Goal: Task Accomplishment & Management: Manage account settings

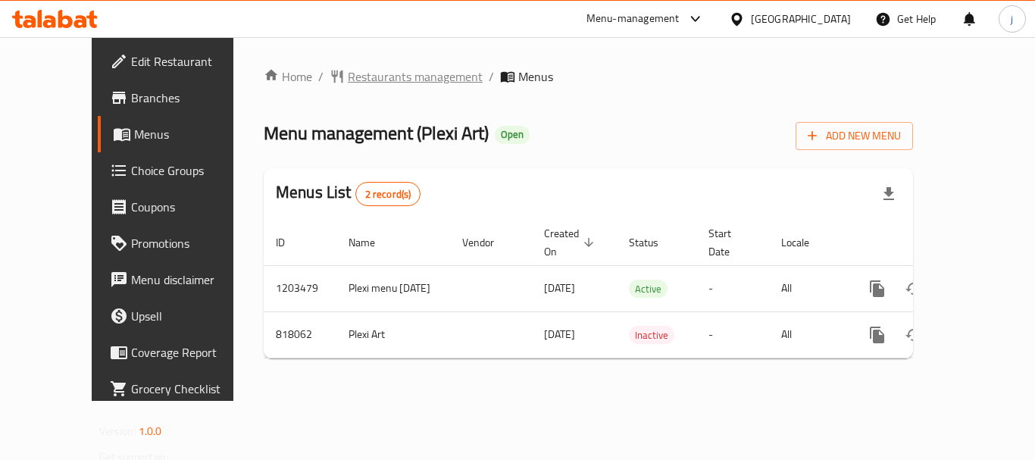
click at [348, 79] on span "Restaurants management" at bounding box center [415, 76] width 135 height 18
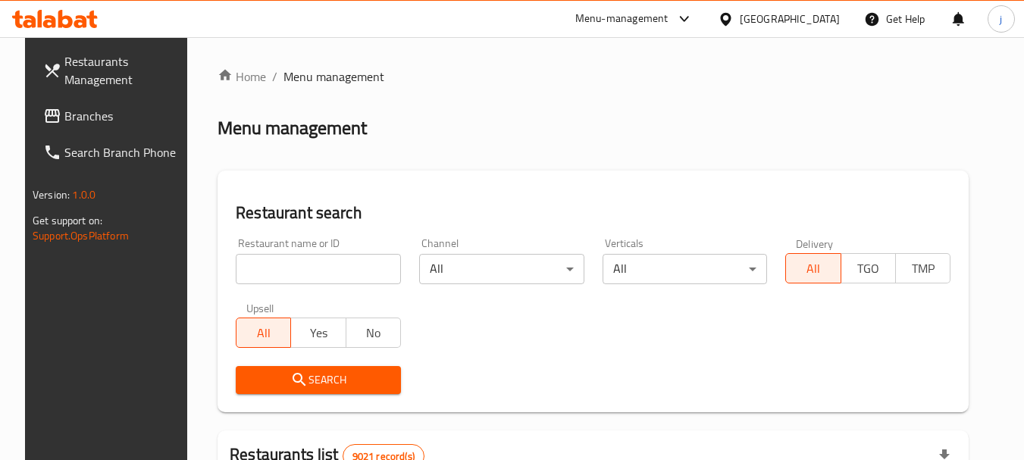
click at [125, 123] on span "Branches" at bounding box center [124, 116] width 120 height 18
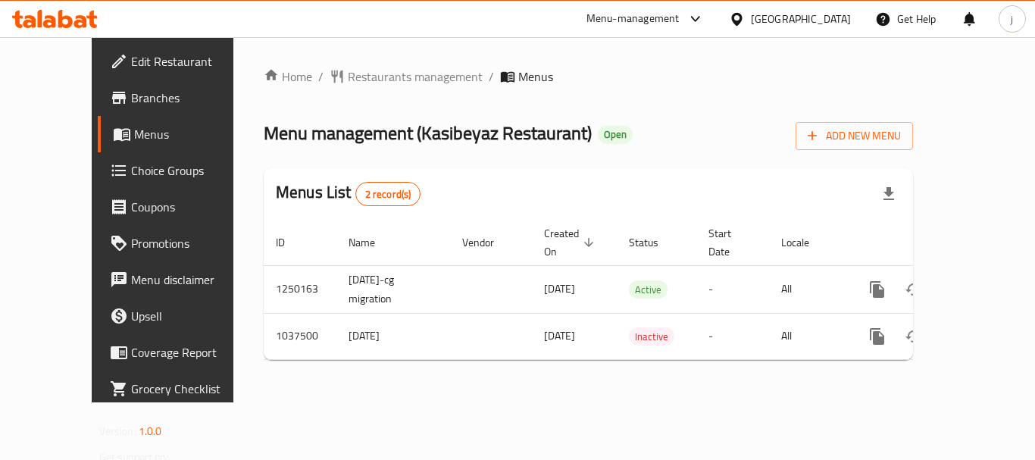
click at [745, 11] on icon at bounding box center [737, 19] width 16 height 16
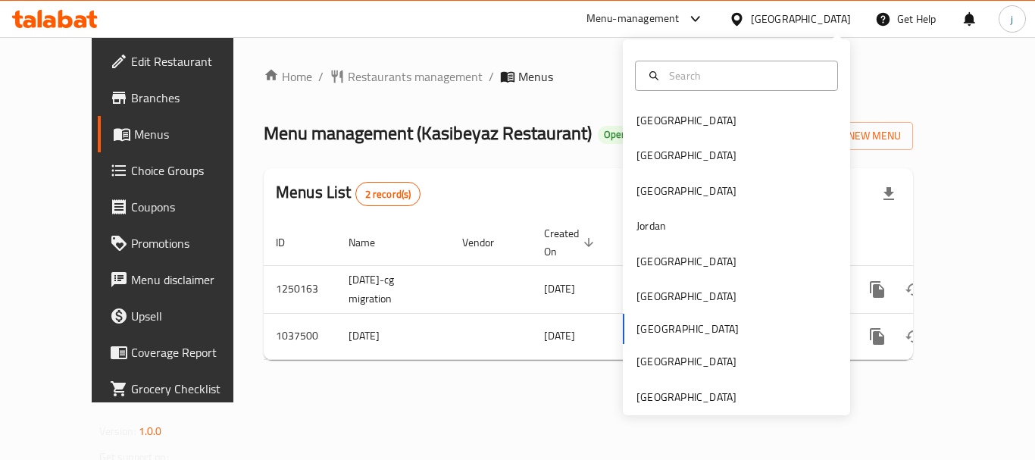
click at [670, 411] on div "Bahrain Egypt Iraq Jordan Kuwait Oman Qatar Saudi Arabia United Arab Emirates" at bounding box center [736, 227] width 227 height 376
click at [671, 404] on div "[GEOGRAPHIC_DATA]" at bounding box center [686, 397] width 100 height 17
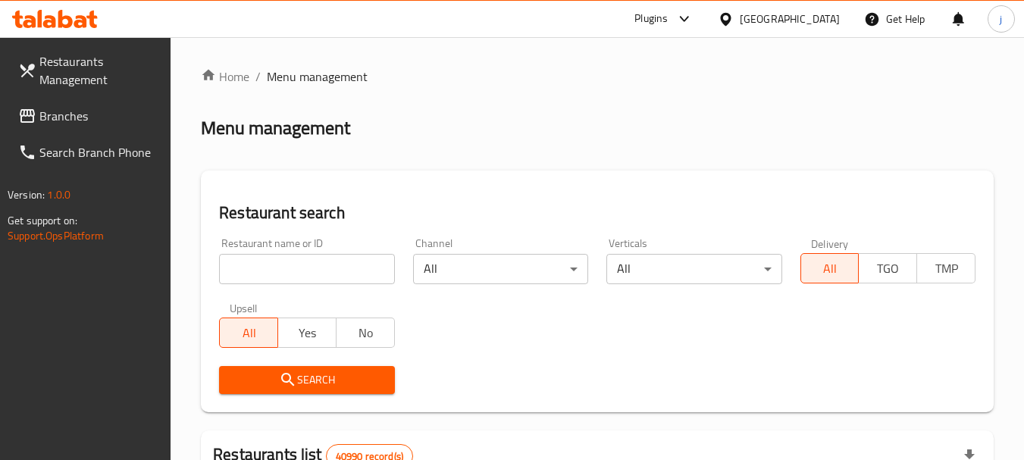
click at [80, 120] on span "Branches" at bounding box center [99, 116] width 120 height 18
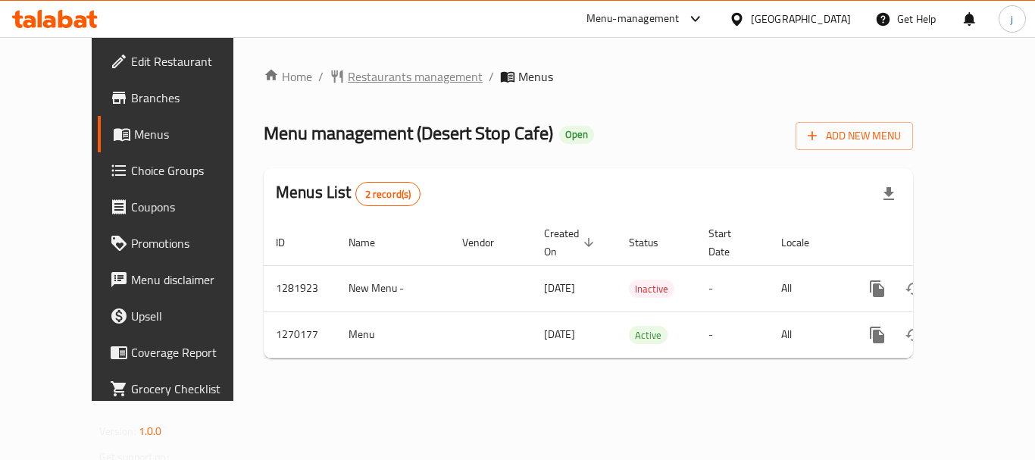
click at [348, 67] on span "Restaurants management" at bounding box center [415, 76] width 135 height 18
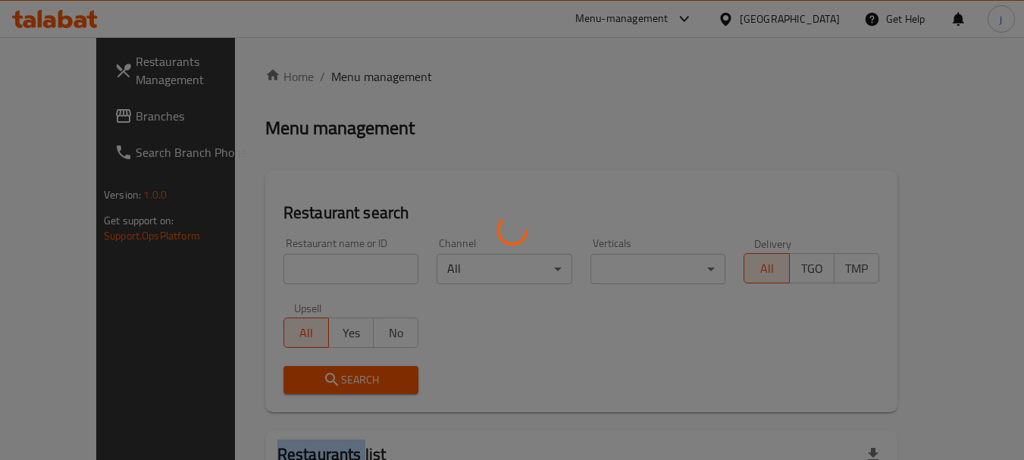
click at [337, 67] on div at bounding box center [512, 230] width 1024 height 460
click at [49, 102] on div at bounding box center [512, 230] width 1024 height 460
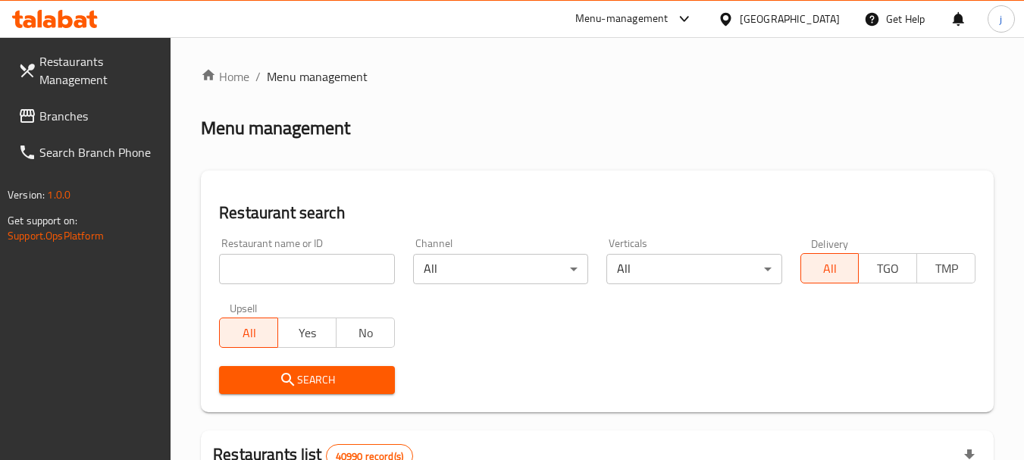
click at [49, 113] on span "Branches" at bounding box center [99, 116] width 120 height 18
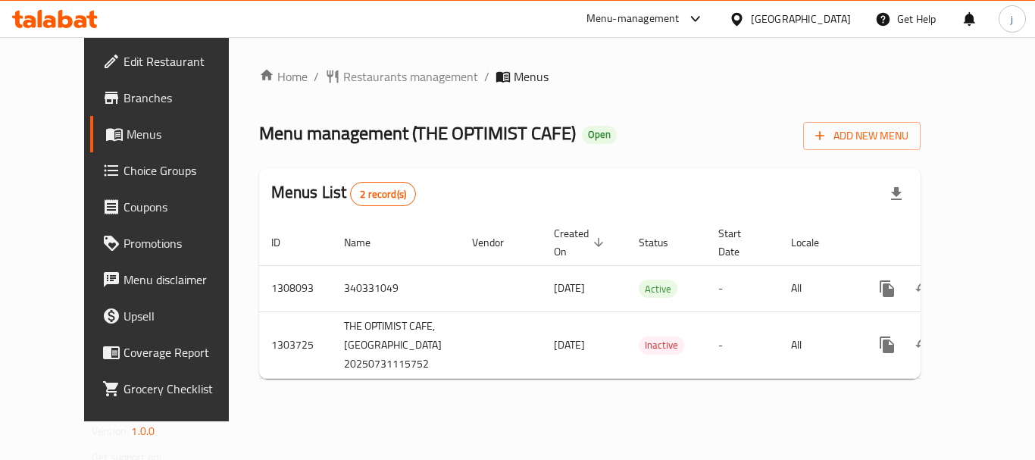
click at [729, 20] on div "[GEOGRAPHIC_DATA]" at bounding box center [790, 19] width 146 height 36
click at [743, 28] on div "[GEOGRAPHIC_DATA]" at bounding box center [790, 19] width 146 height 36
click at [754, 15] on div "[GEOGRAPHIC_DATA]" at bounding box center [801, 19] width 100 height 17
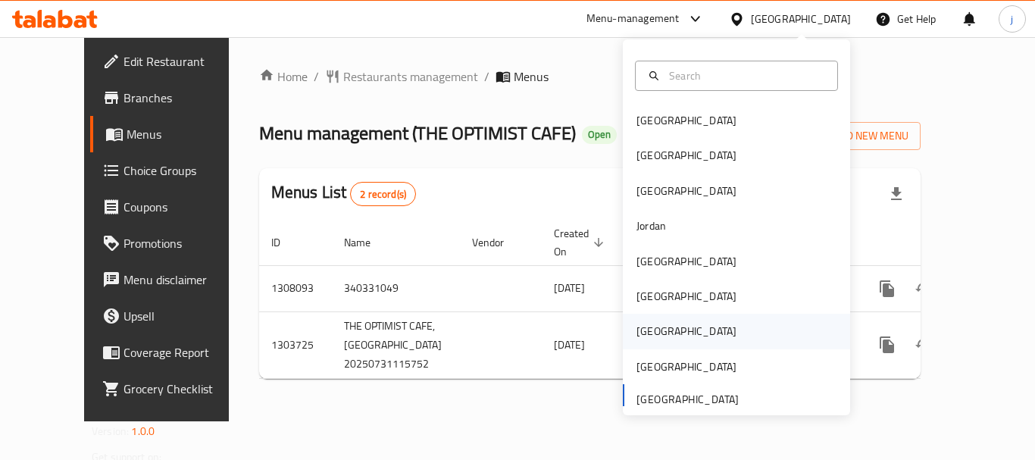
click at [647, 327] on div "[GEOGRAPHIC_DATA]" at bounding box center [686, 331] width 100 height 17
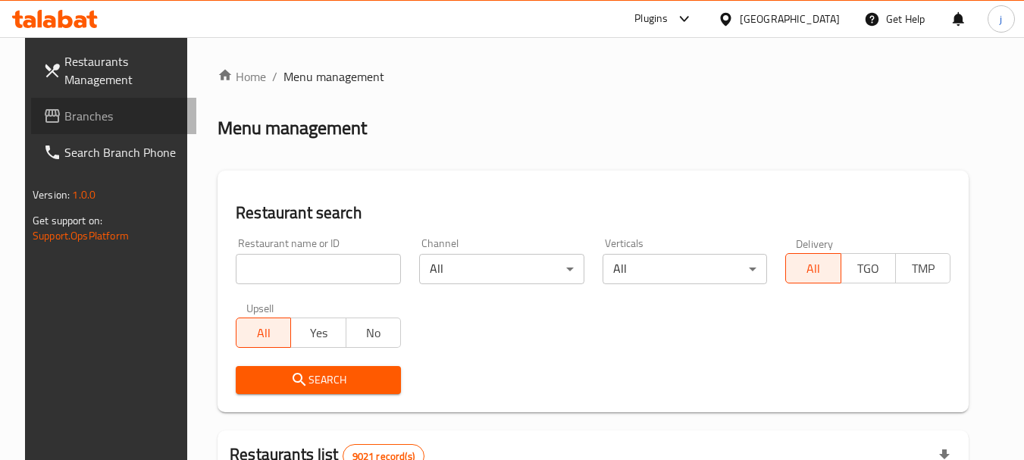
click at [82, 99] on link "Branches" at bounding box center [113, 116] width 165 height 36
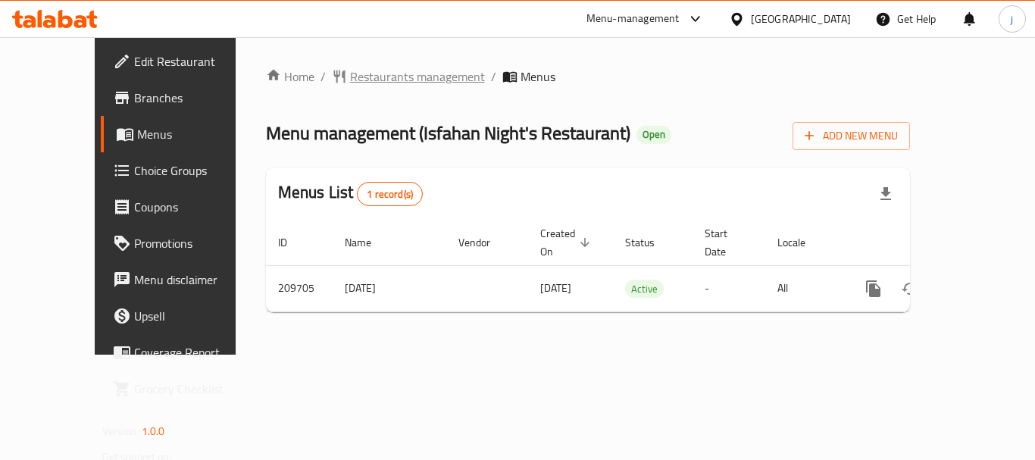
click at [383, 74] on span "Restaurants management" at bounding box center [417, 76] width 135 height 18
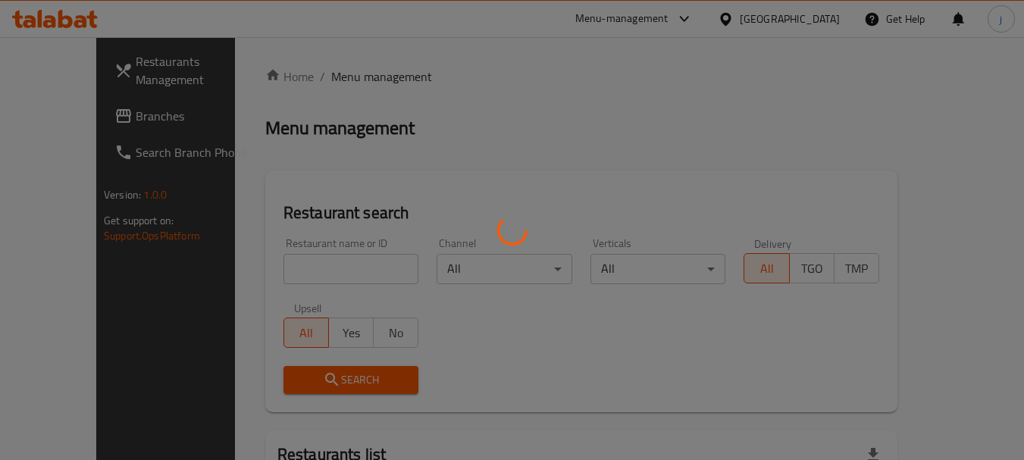
click at [99, 120] on div at bounding box center [512, 230] width 1024 height 460
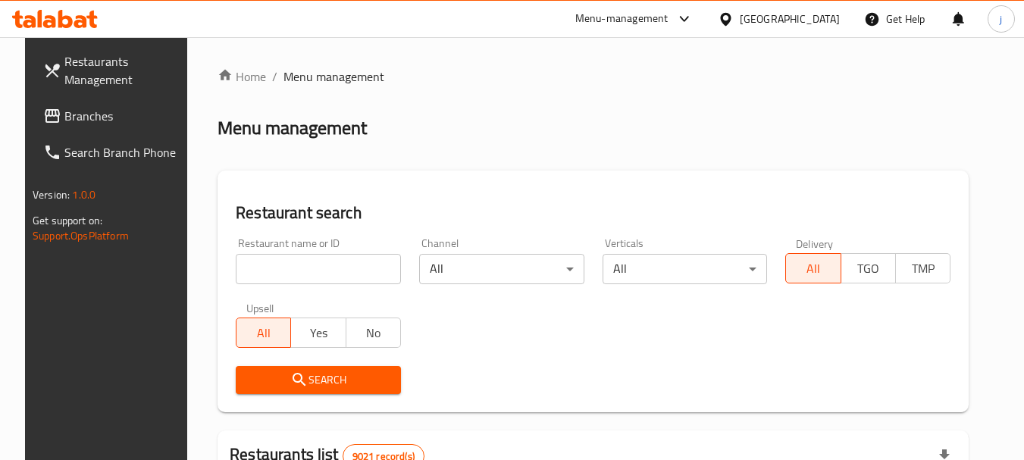
click at [64, 123] on span "Branches" at bounding box center [124, 116] width 120 height 18
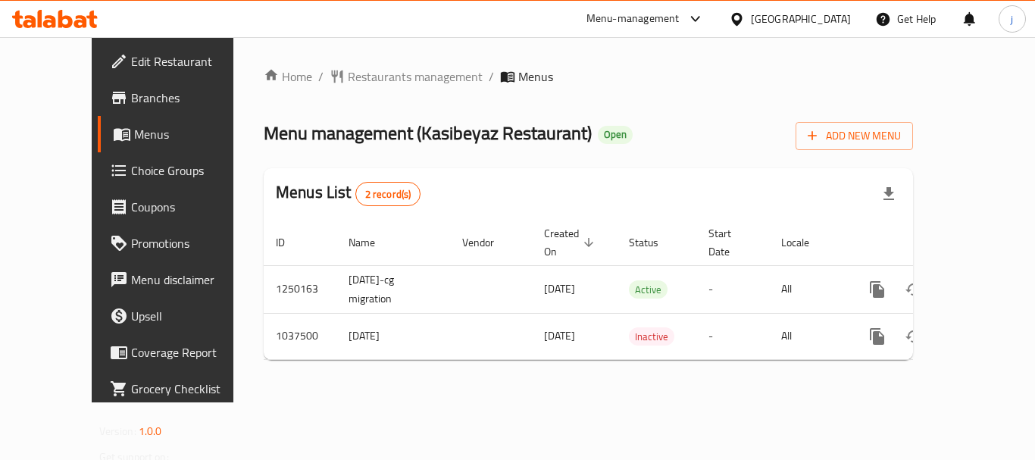
click at [745, 23] on icon at bounding box center [737, 19] width 16 height 16
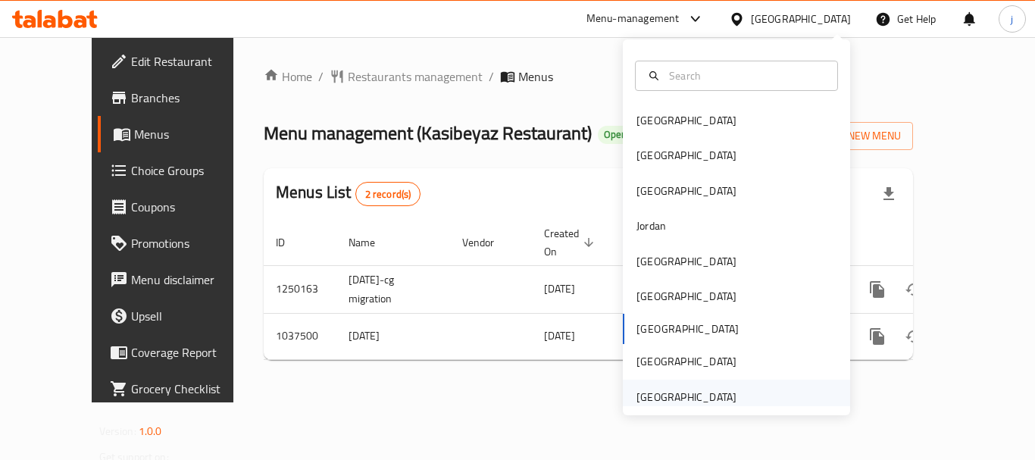
click at [670, 389] on div "[GEOGRAPHIC_DATA]" at bounding box center [686, 397] width 100 height 17
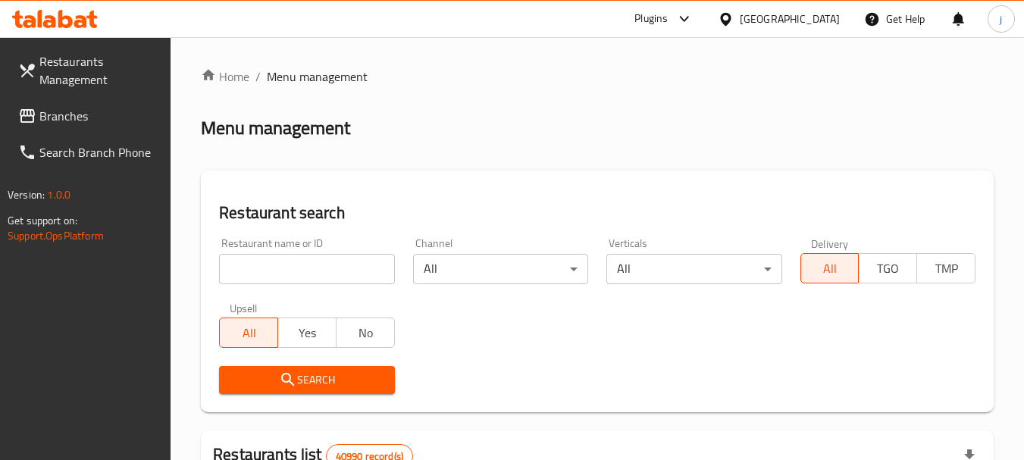
click at [70, 128] on link "Branches" at bounding box center [88, 116] width 165 height 36
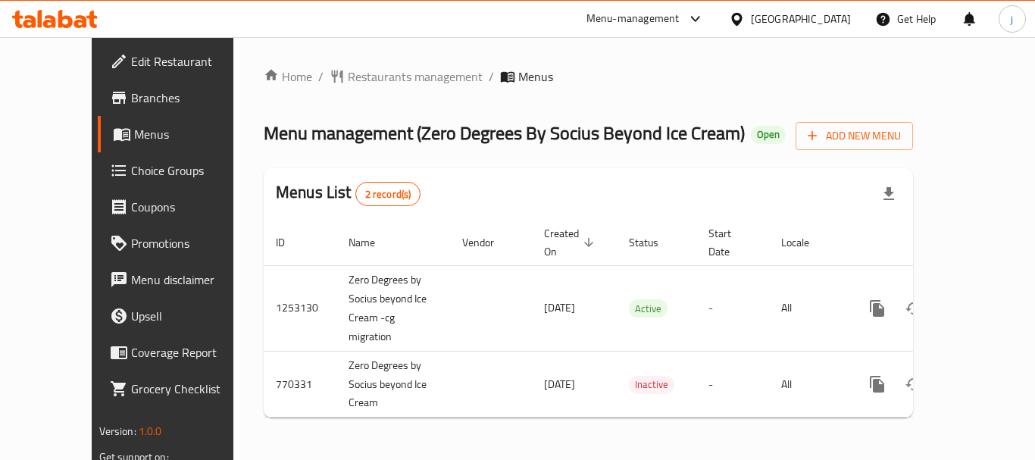
click at [774, 26] on div "[GEOGRAPHIC_DATA]" at bounding box center [801, 19] width 100 height 17
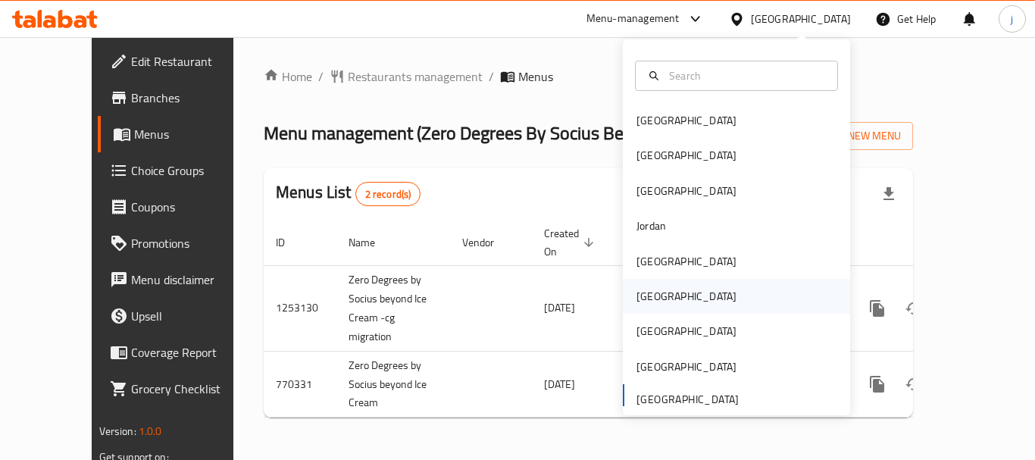
click at [641, 296] on div "[GEOGRAPHIC_DATA]" at bounding box center [686, 296] width 100 height 17
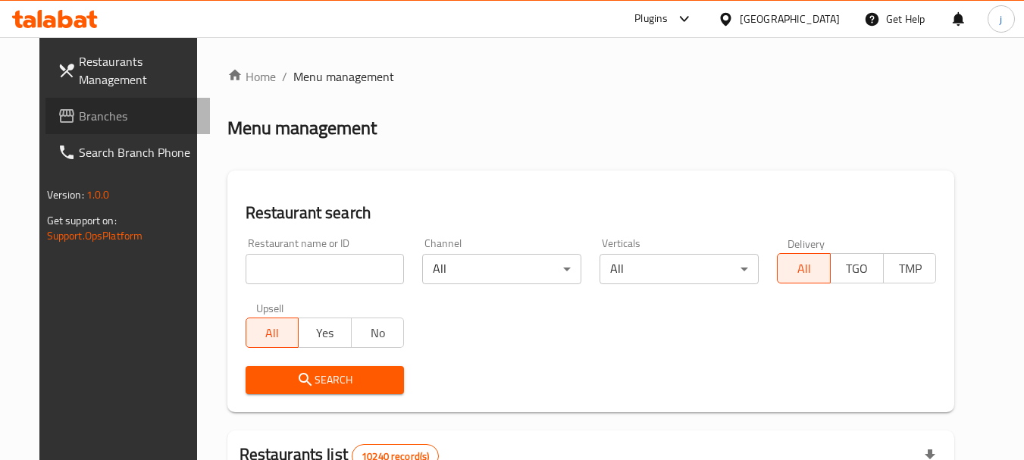
click at [79, 115] on span "Branches" at bounding box center [139, 116] width 120 height 18
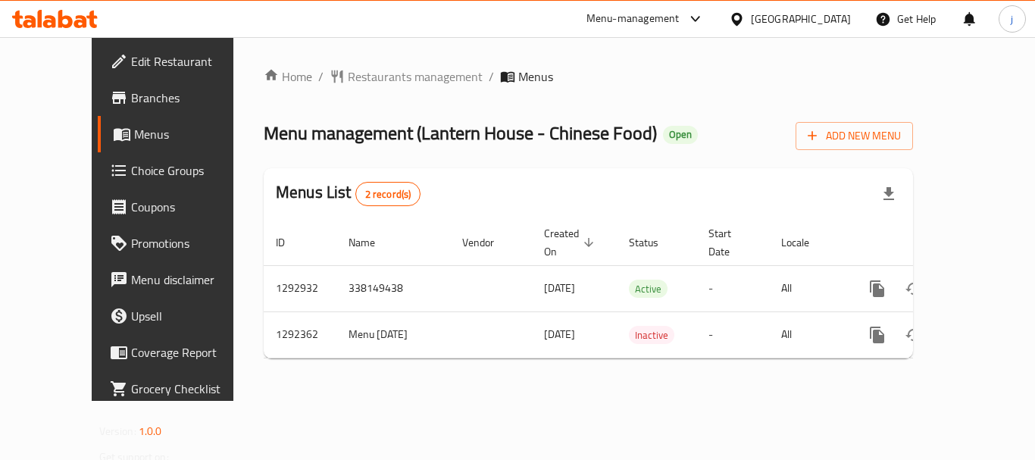
click at [833, 18] on div "[GEOGRAPHIC_DATA]" at bounding box center [801, 19] width 100 height 17
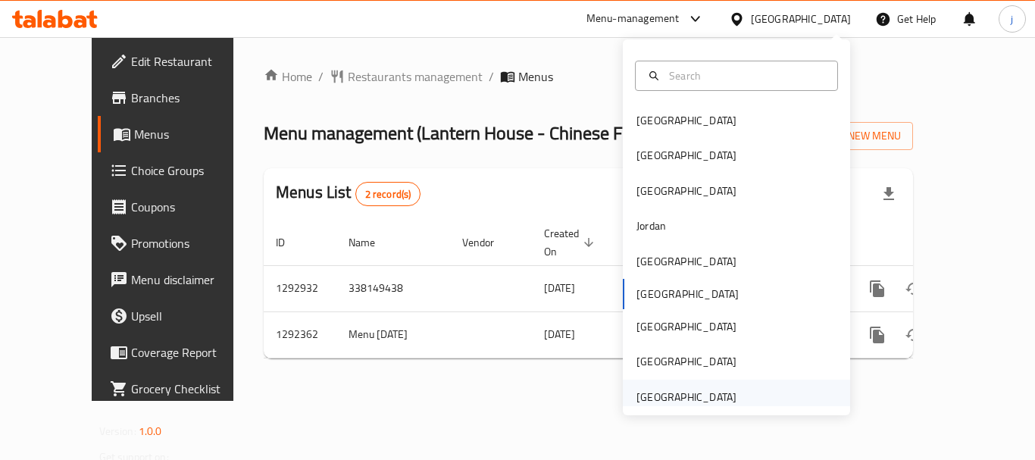
click at [658, 396] on div "[GEOGRAPHIC_DATA]" at bounding box center [686, 397] width 100 height 17
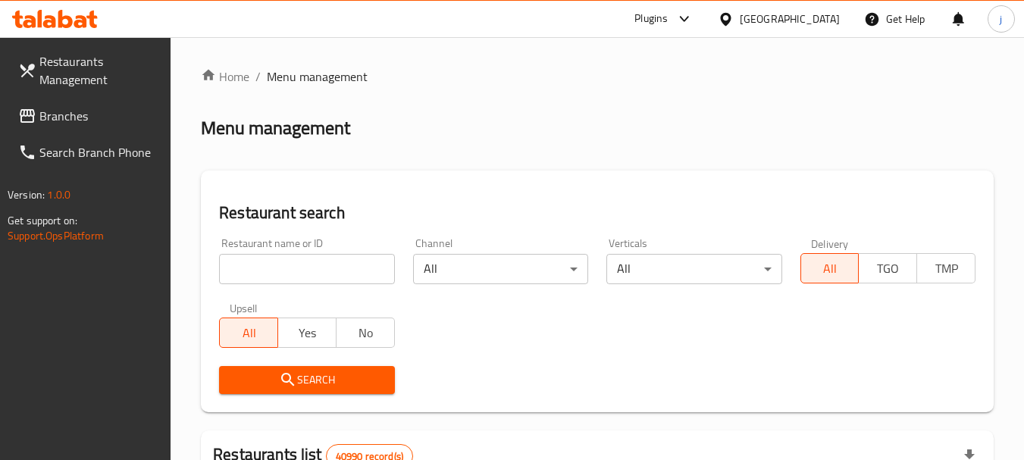
click at [72, 118] on span "Branches" at bounding box center [99, 116] width 120 height 18
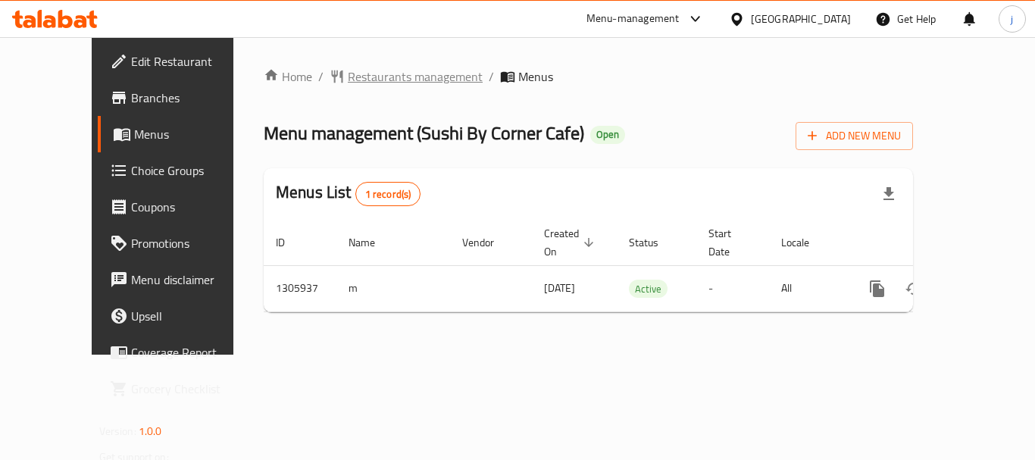
click at [348, 83] on span "Restaurants management" at bounding box center [415, 76] width 135 height 18
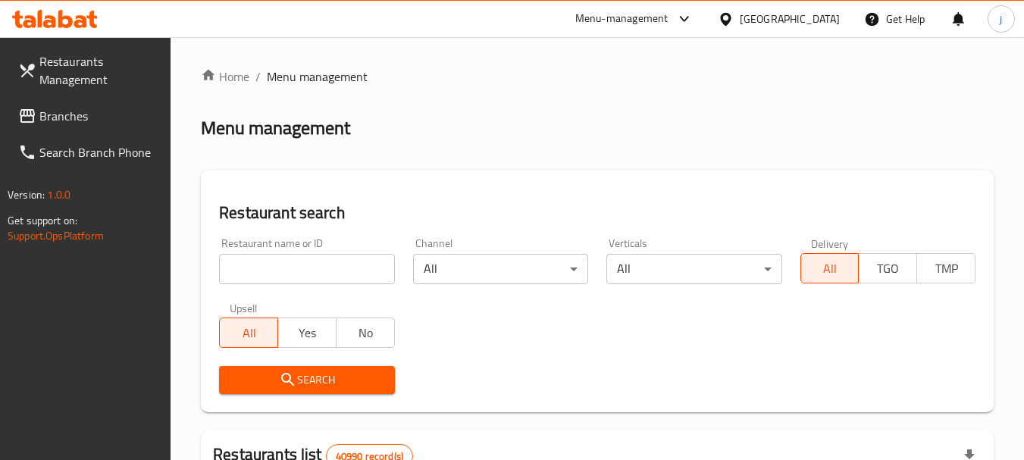
click at [81, 114] on span "Branches" at bounding box center [99, 116] width 120 height 18
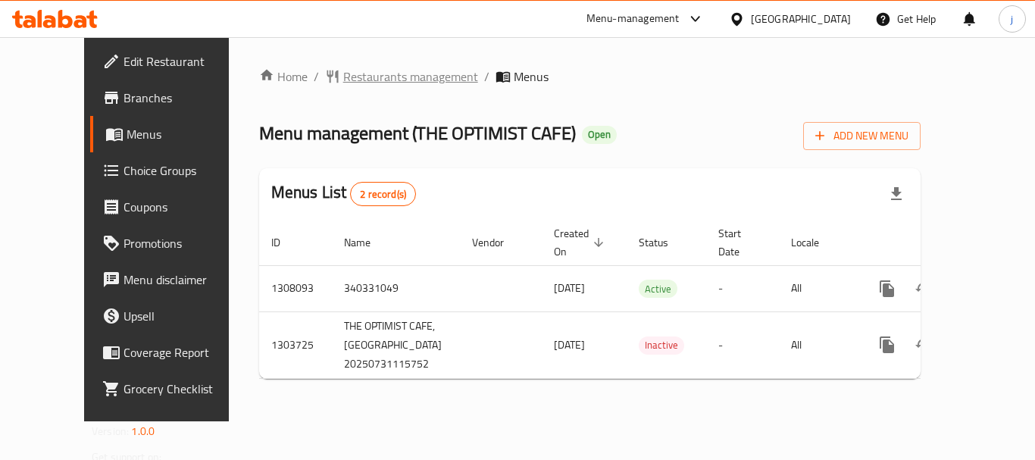
click at [343, 70] on span "Restaurants management" at bounding box center [410, 76] width 135 height 18
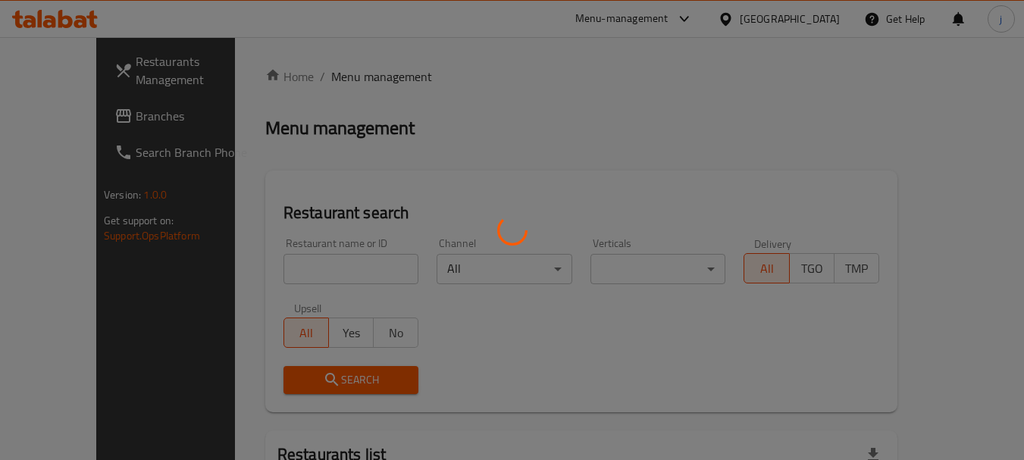
click at [69, 111] on div at bounding box center [512, 230] width 1024 height 460
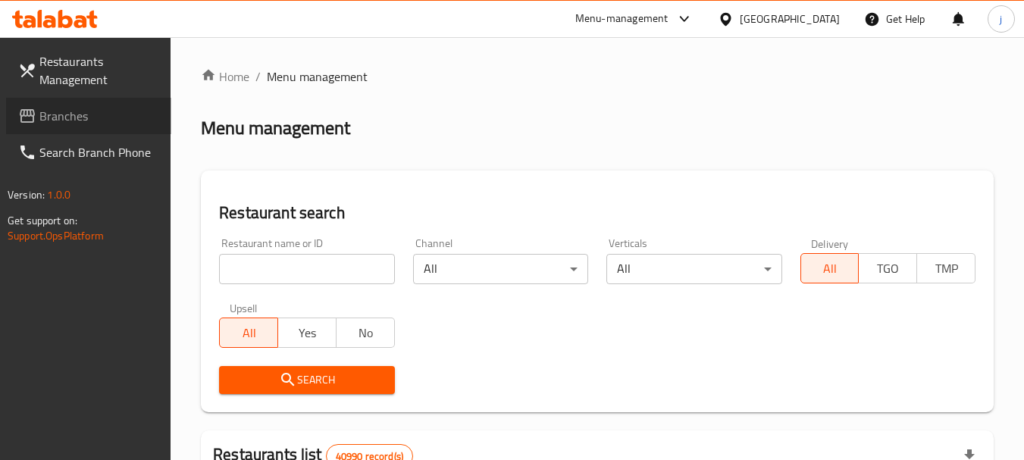
click at [69, 111] on span "Branches" at bounding box center [99, 116] width 120 height 18
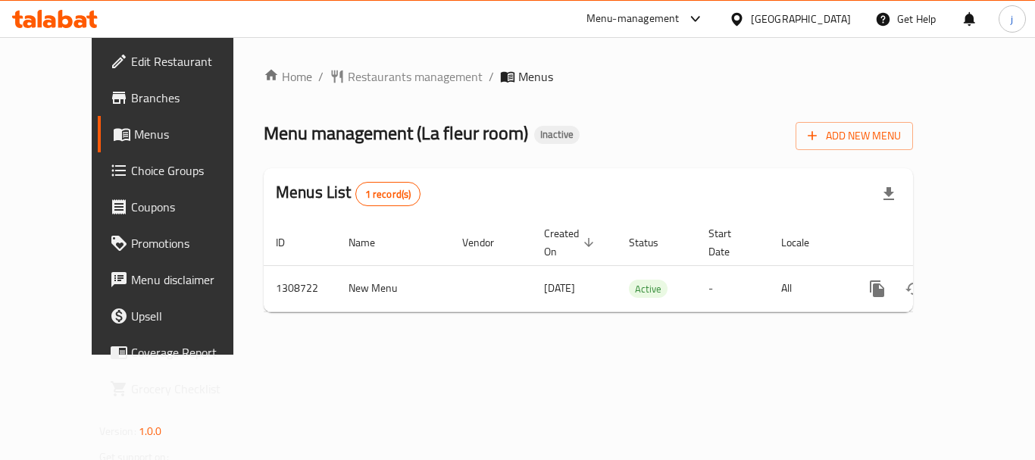
click at [733, 11] on icon at bounding box center [737, 19] width 16 height 16
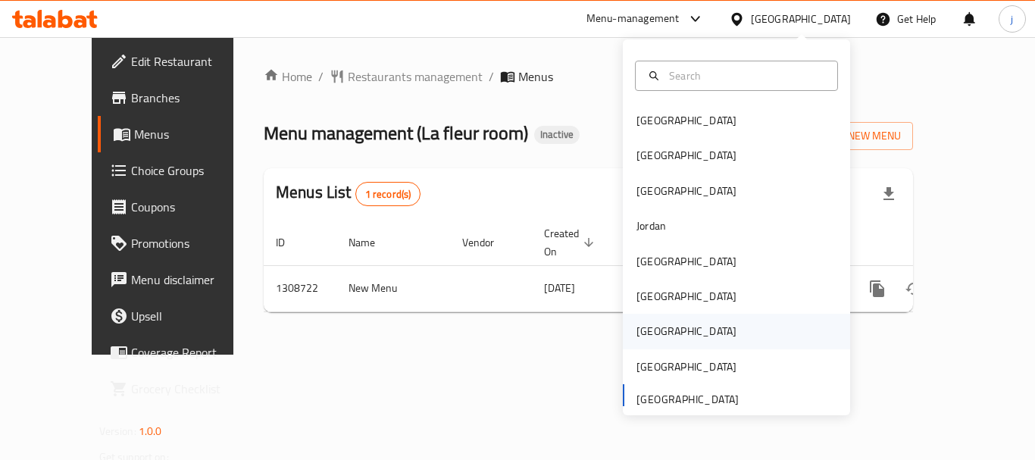
click at [677, 330] on div "[GEOGRAPHIC_DATA]" at bounding box center [736, 331] width 227 height 35
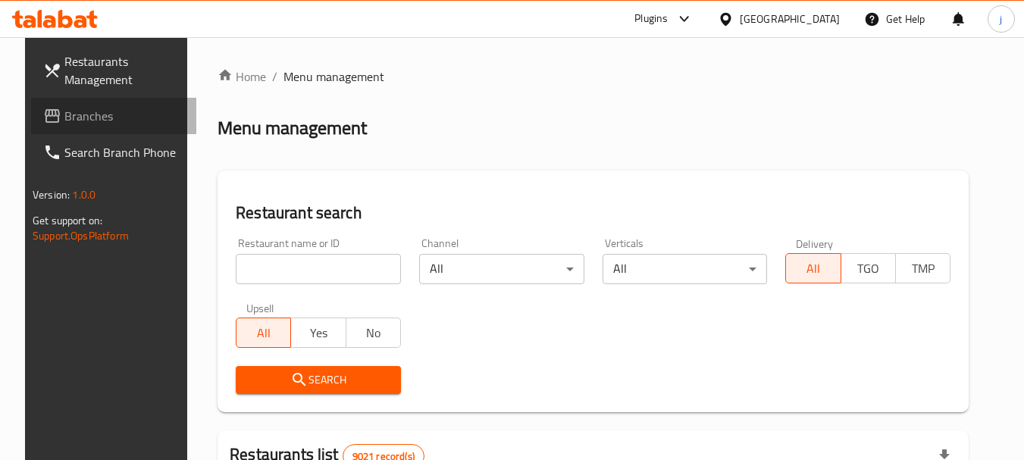
click at [64, 119] on span "Branches" at bounding box center [124, 116] width 120 height 18
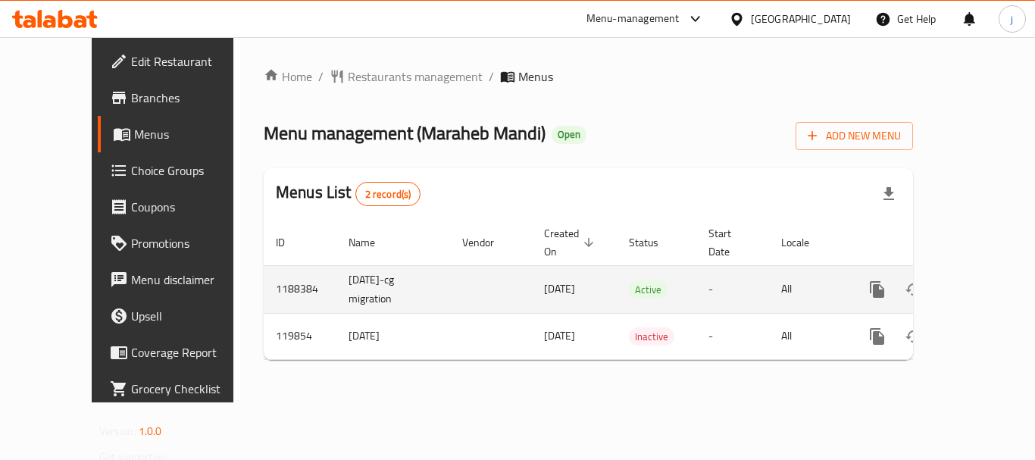
drag, startPoint x: 494, startPoint y: 196, endPoint x: 518, endPoint y: 277, distance: 84.4
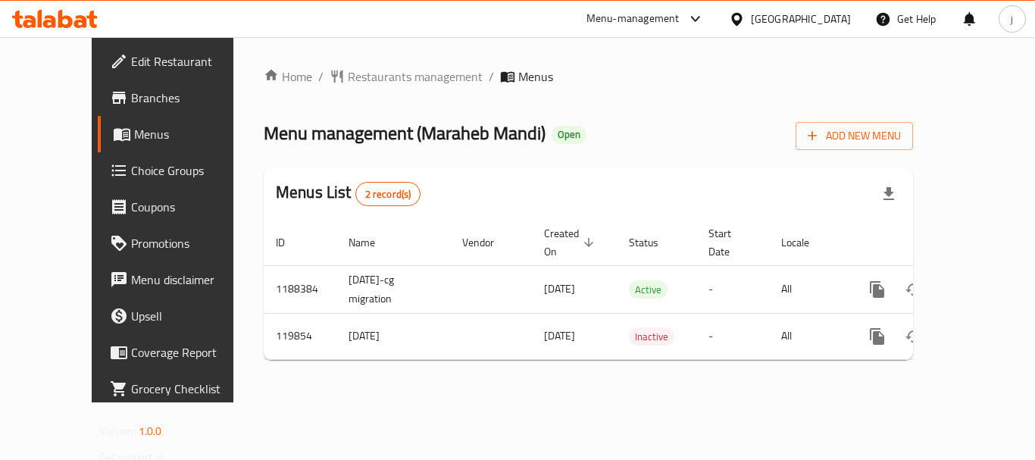
drag, startPoint x: 518, startPoint y: 277, endPoint x: 430, endPoint y: 349, distance: 113.1
click at [430, 349] on div "Home / Restaurants management / Menus Menu management ( Maraheb Mandi ) Open Ad…" at bounding box center [588, 219] width 649 height 305
click at [745, 13] on icon at bounding box center [737, 19] width 16 height 16
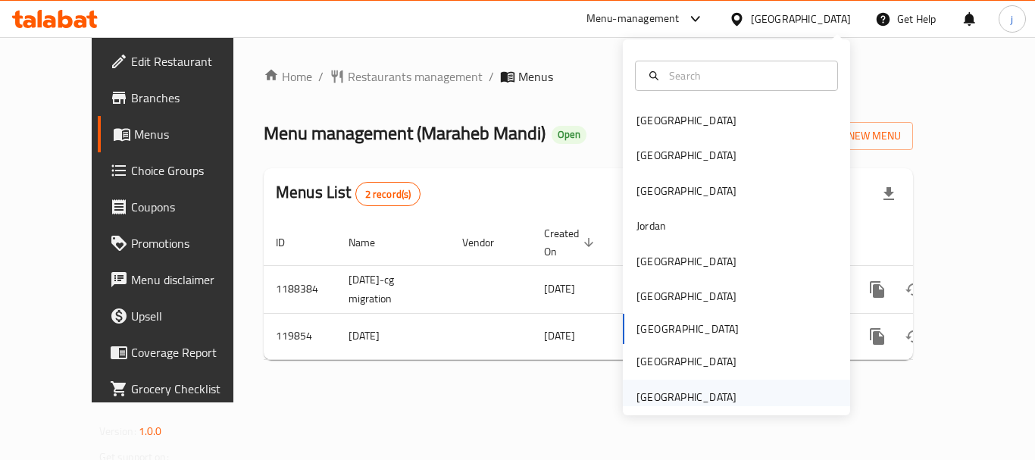
click at [682, 391] on div "United Arab Emirates" at bounding box center [686, 397] width 100 height 17
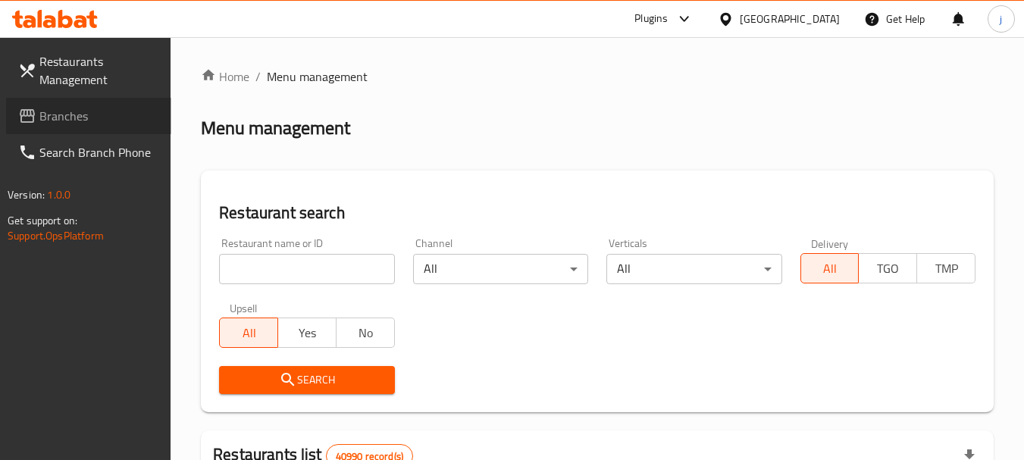
click at [64, 116] on span "Branches" at bounding box center [99, 116] width 120 height 18
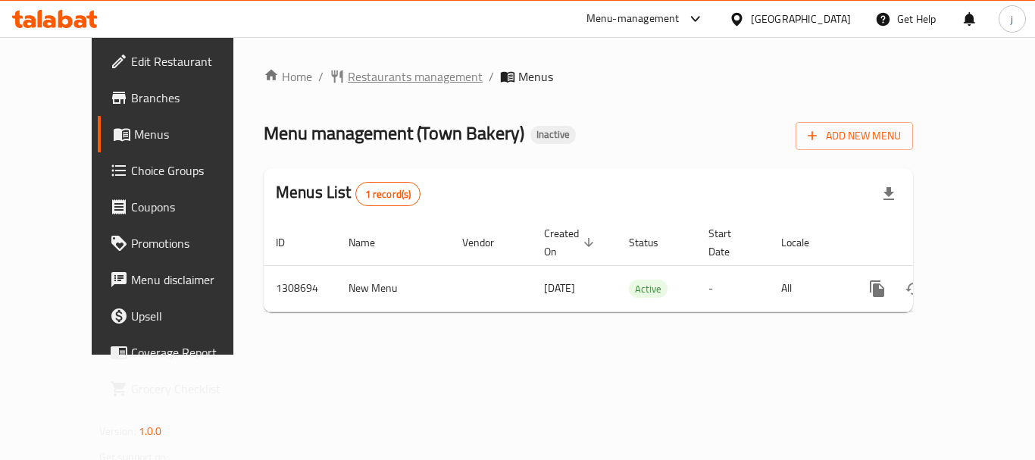
click at [374, 70] on span "Restaurants management" at bounding box center [415, 76] width 135 height 18
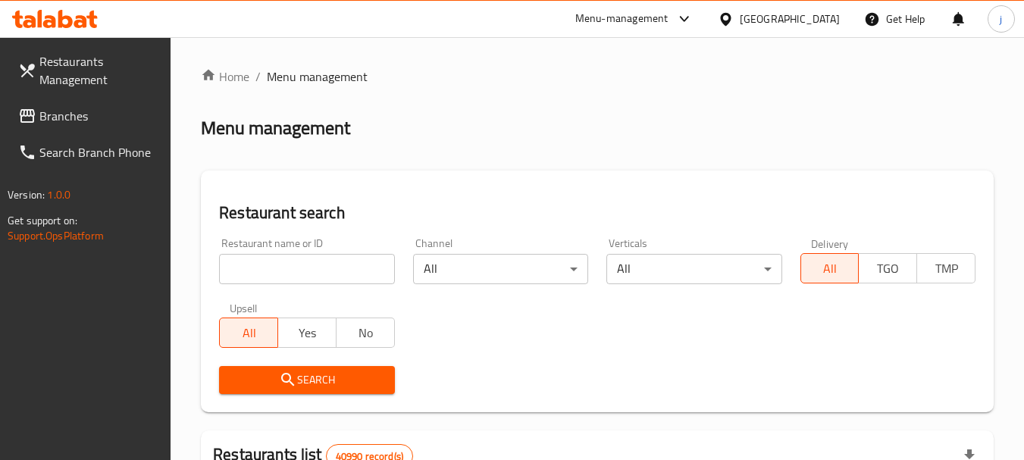
click at [108, 113] on span "Branches" at bounding box center [99, 116] width 120 height 18
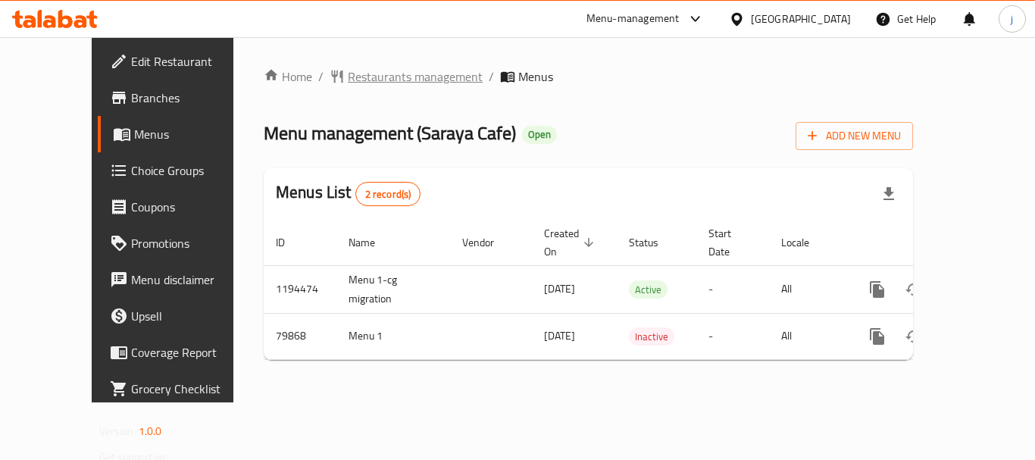
click at [348, 77] on span "Restaurants management" at bounding box center [415, 76] width 135 height 18
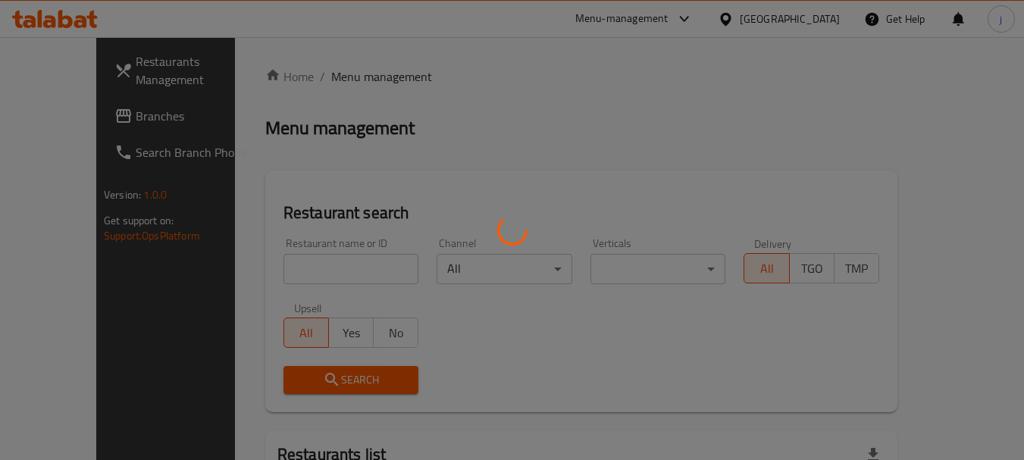
click at [59, 112] on div at bounding box center [512, 230] width 1024 height 460
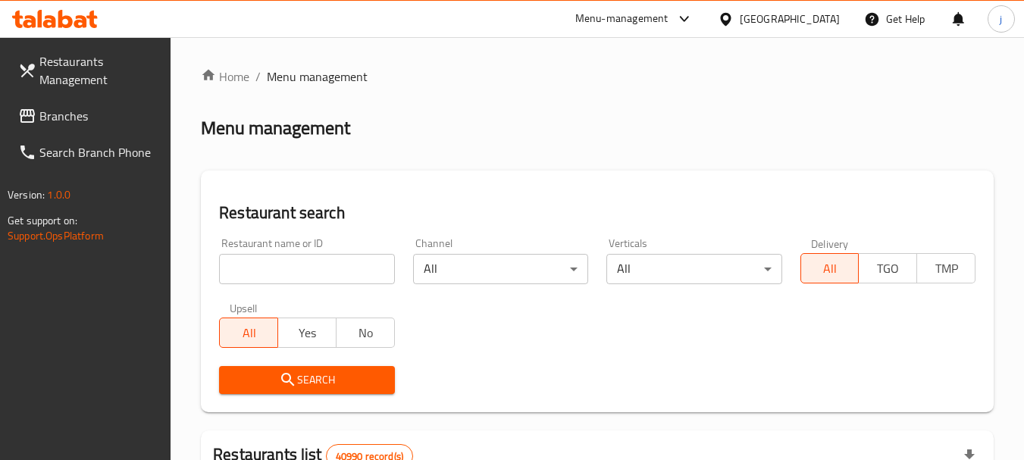
click at [64, 115] on span "Branches" at bounding box center [99, 116] width 120 height 18
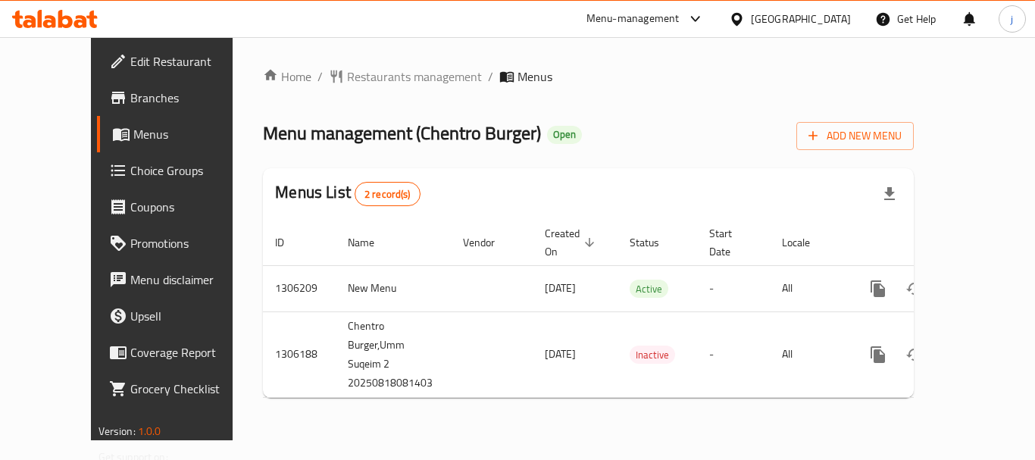
click at [786, 21] on div "[GEOGRAPHIC_DATA]" at bounding box center [801, 19] width 100 height 17
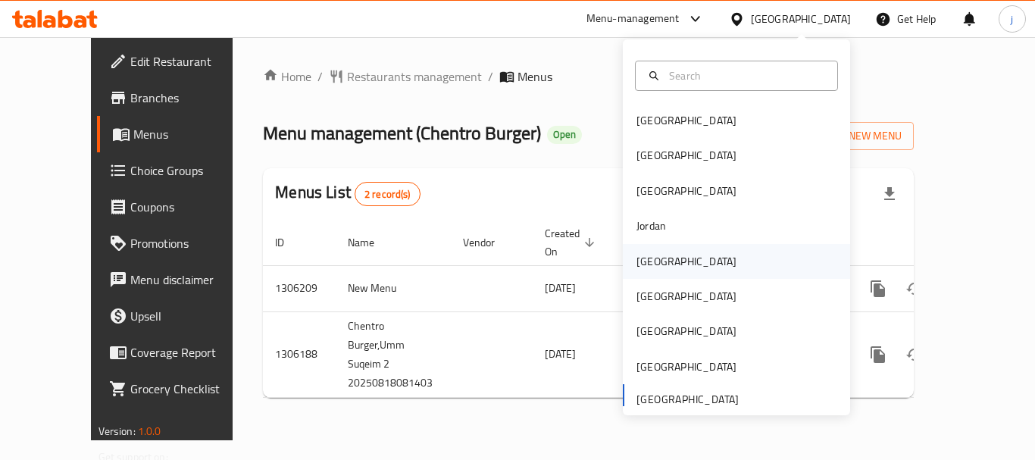
click at [649, 250] on div "[GEOGRAPHIC_DATA]" at bounding box center [686, 261] width 124 height 35
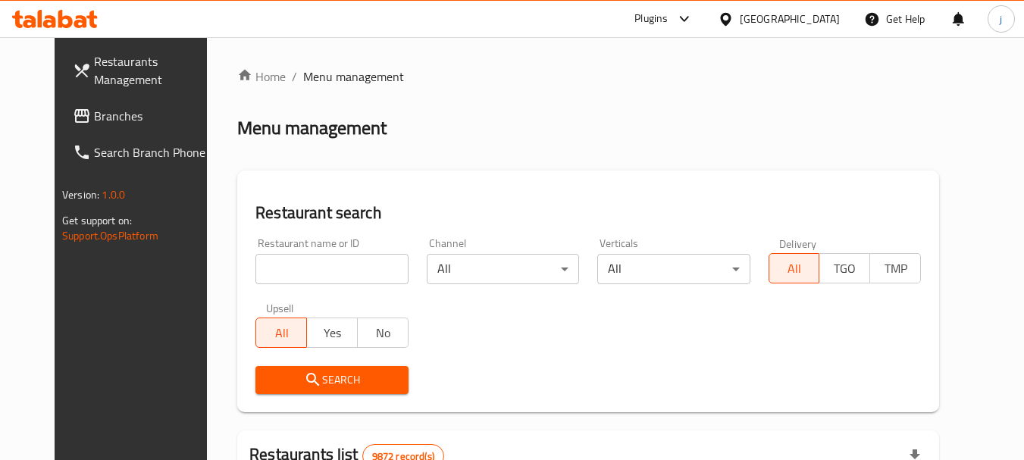
click at [94, 111] on span "Branches" at bounding box center [154, 116] width 120 height 18
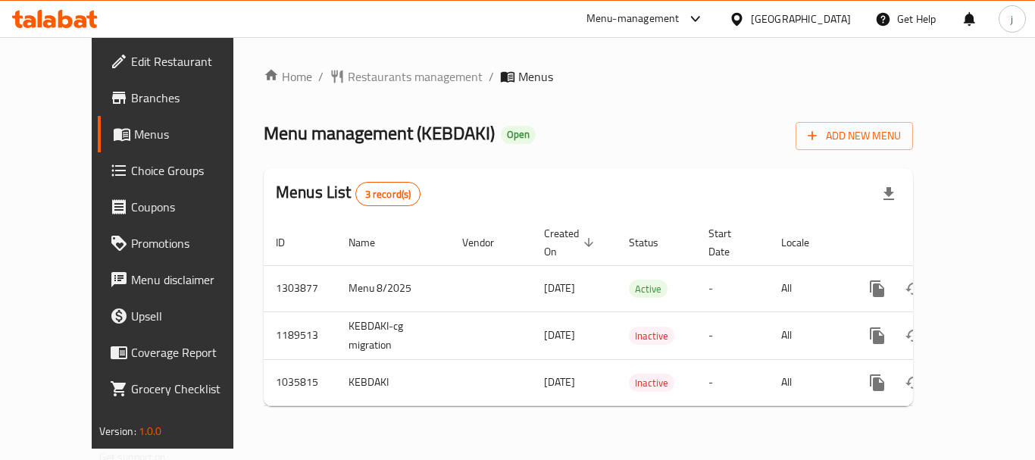
click at [751, 20] on div at bounding box center [740, 19] width 22 height 17
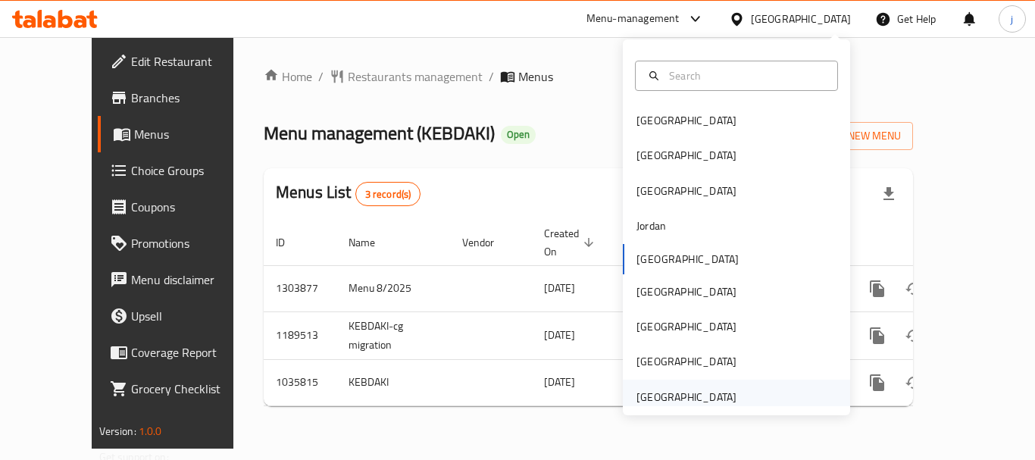
click at [676, 389] on div "[GEOGRAPHIC_DATA]" at bounding box center [686, 397] width 100 height 17
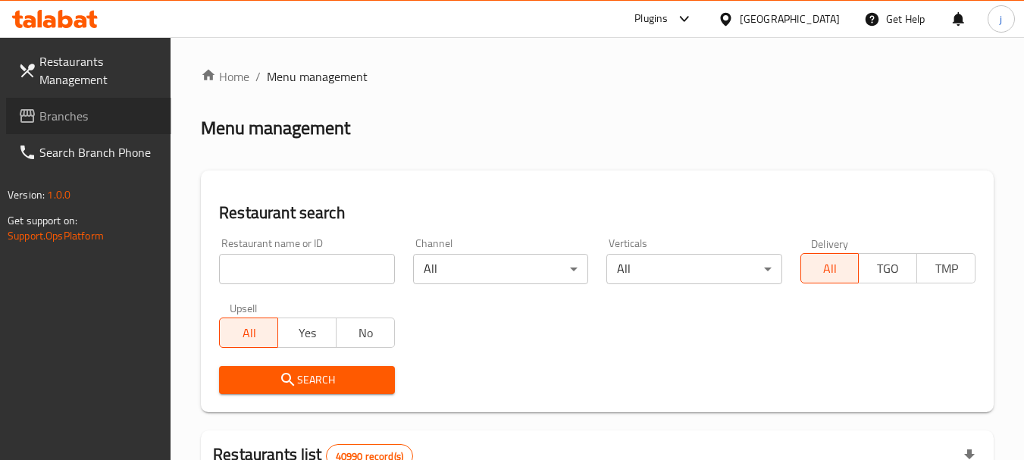
click at [88, 120] on span "Branches" at bounding box center [99, 116] width 120 height 18
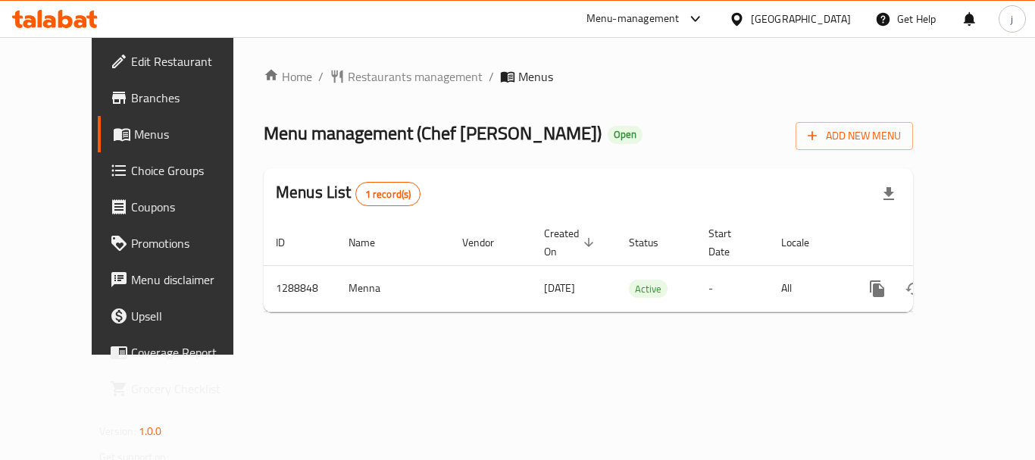
click at [131, 167] on span "Choice Groups" at bounding box center [191, 170] width 121 height 18
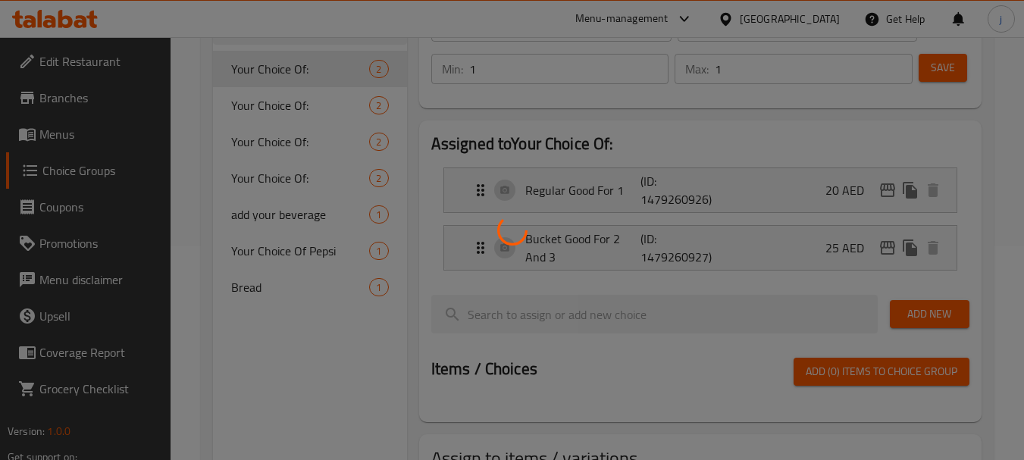
scroll to position [227, 0]
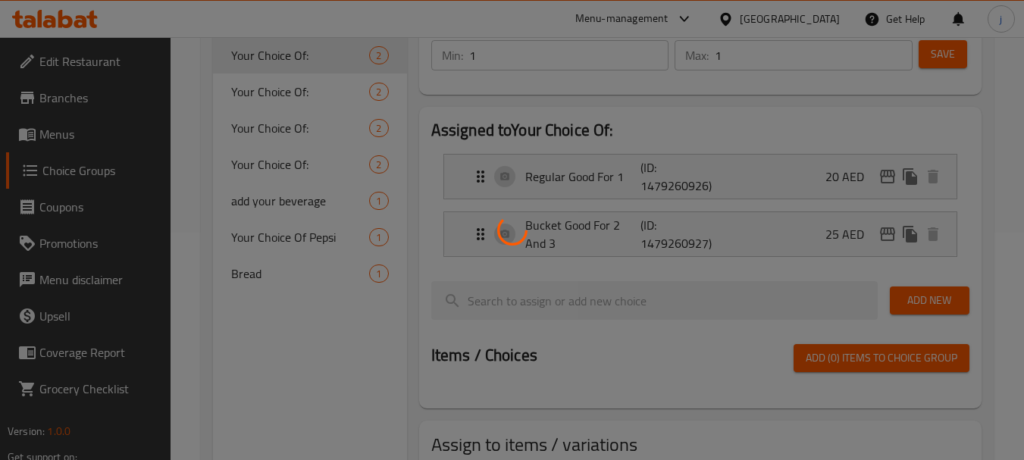
click at [280, 257] on div at bounding box center [512, 230] width 1024 height 460
click at [249, 274] on div at bounding box center [512, 230] width 1024 height 460
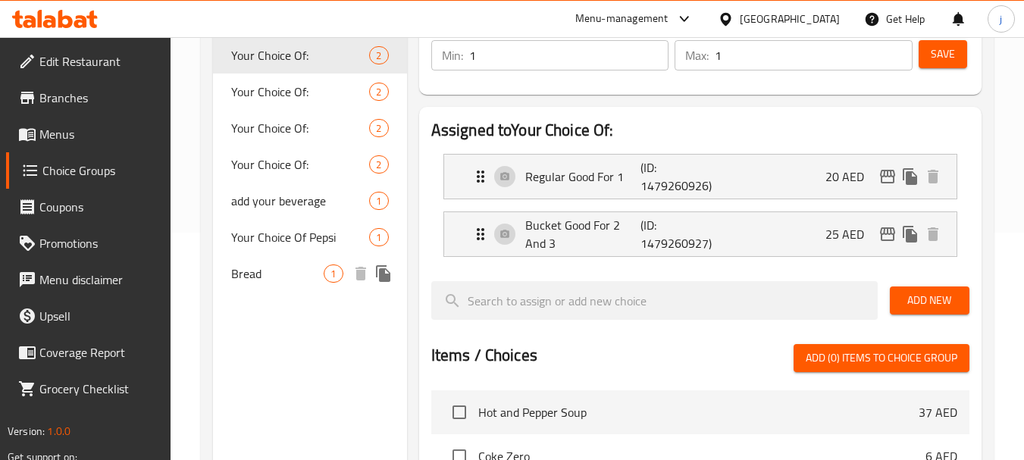
click at [280, 282] on span "Bread" at bounding box center [277, 273] width 92 height 18
type input "Bread"
type input "خُبز"
type input "0"
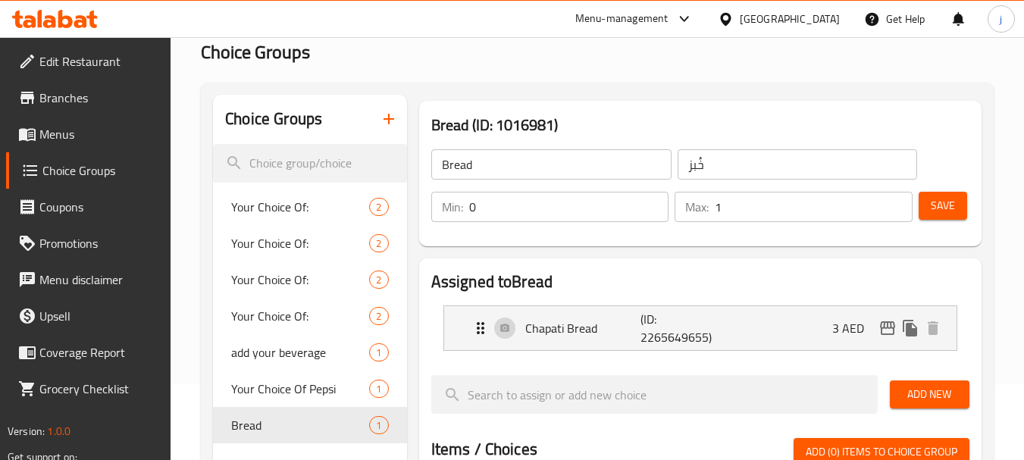
scroll to position [0, 0]
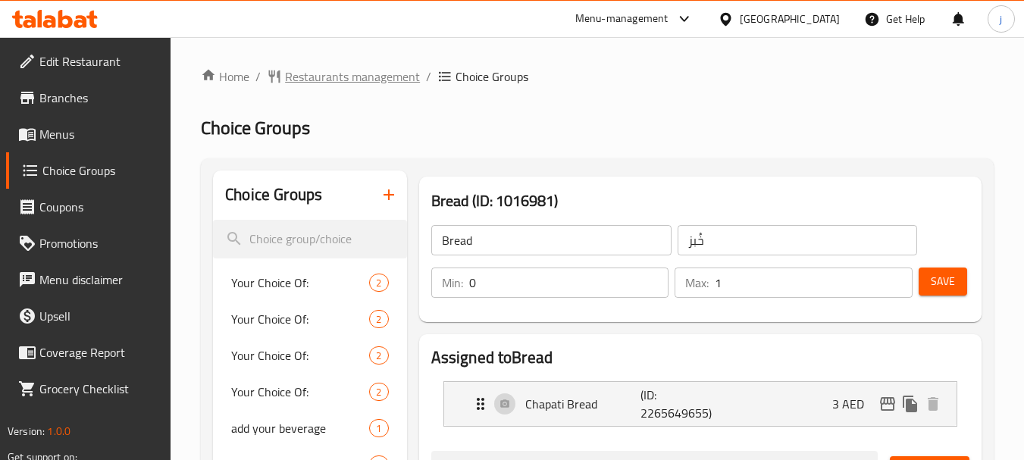
click at [339, 73] on span "Restaurants management" at bounding box center [352, 76] width 135 height 18
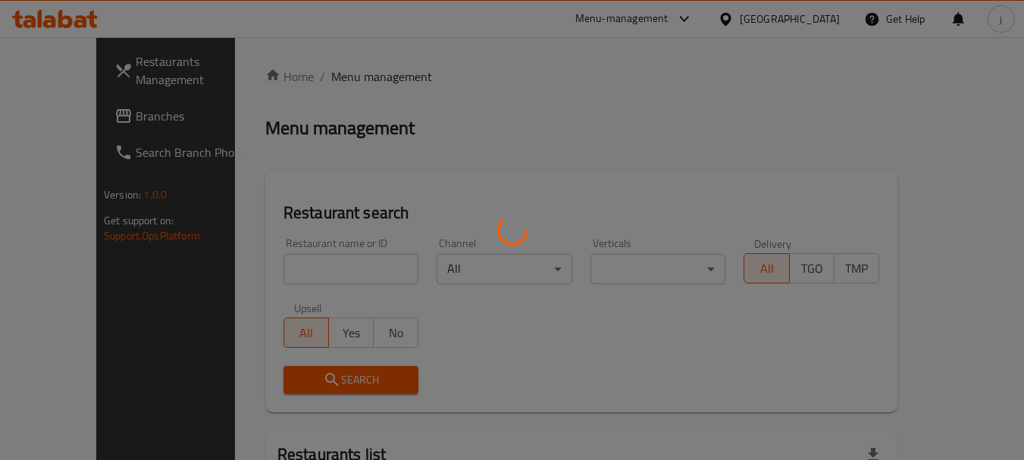
click at [49, 116] on div at bounding box center [512, 230] width 1024 height 460
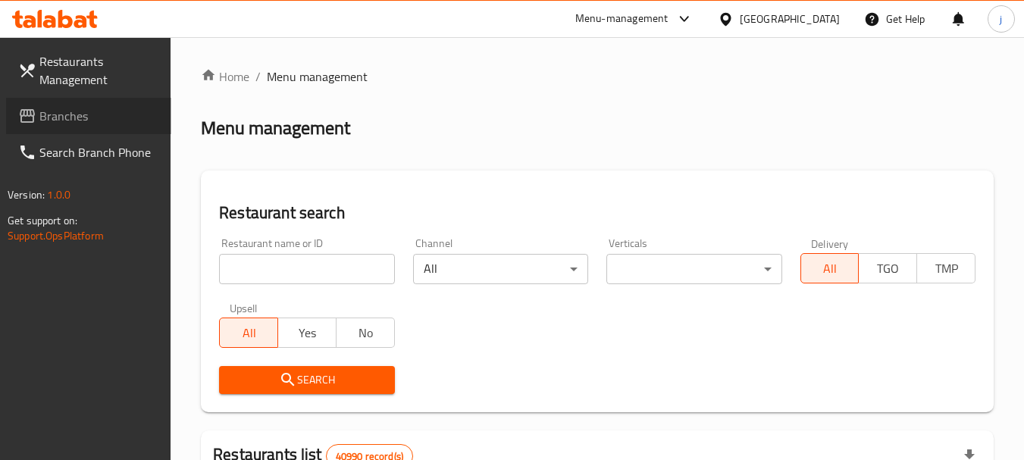
click at [49, 116] on span "Branches" at bounding box center [99, 116] width 120 height 18
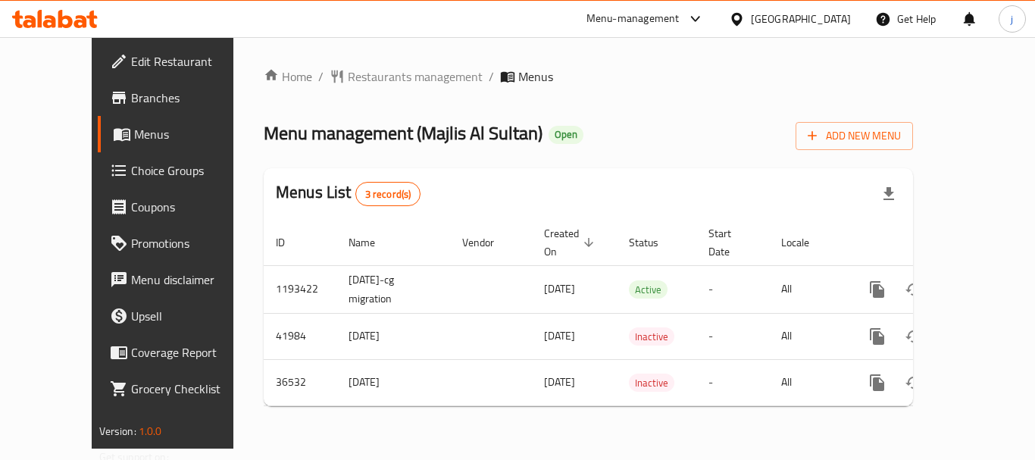
click at [795, 17] on div "[GEOGRAPHIC_DATA]" at bounding box center [801, 19] width 100 height 17
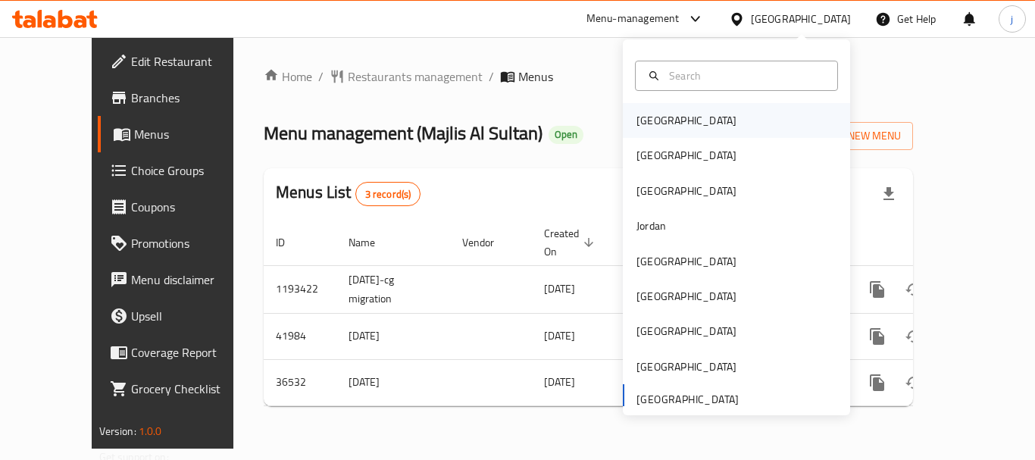
click at [657, 115] on div "Bahrain" at bounding box center [686, 120] width 100 height 17
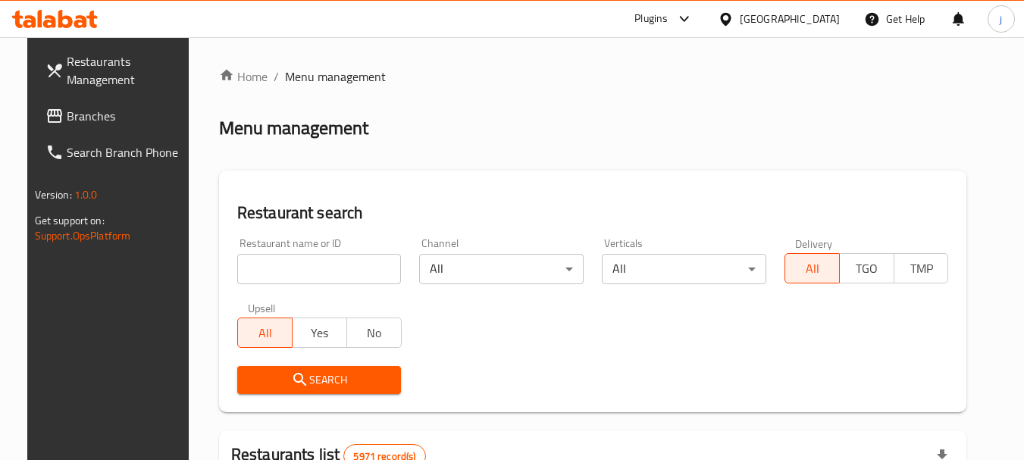
click at [67, 121] on span "Branches" at bounding box center [127, 116] width 120 height 18
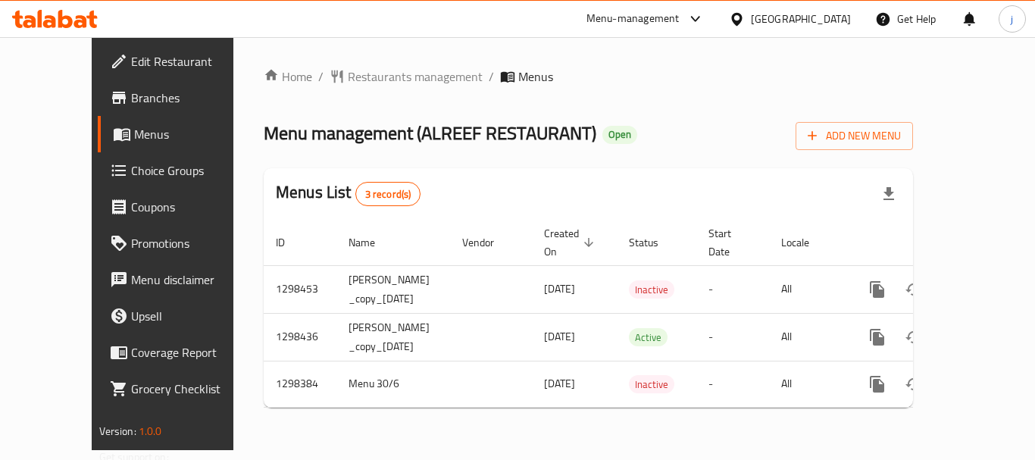
click at [745, 25] on icon at bounding box center [737, 19] width 16 height 16
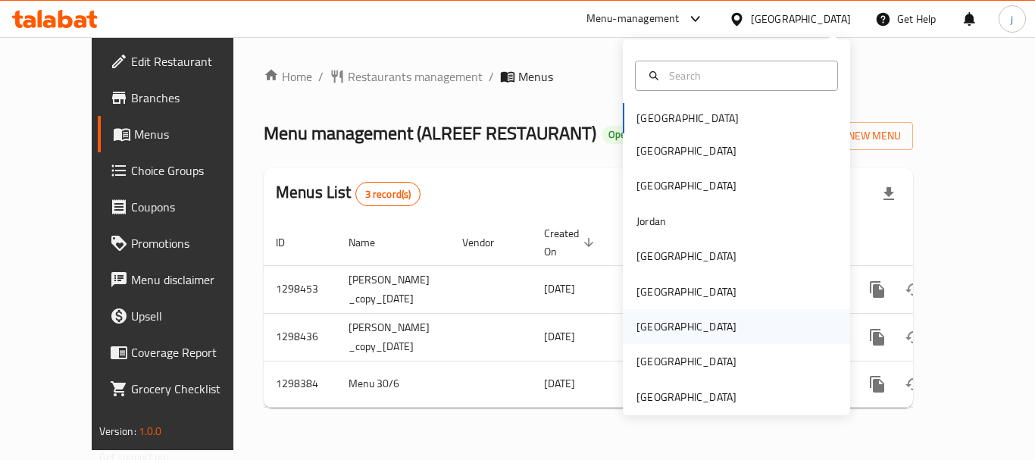
click at [636, 334] on div "Qatar" at bounding box center [686, 326] width 100 height 17
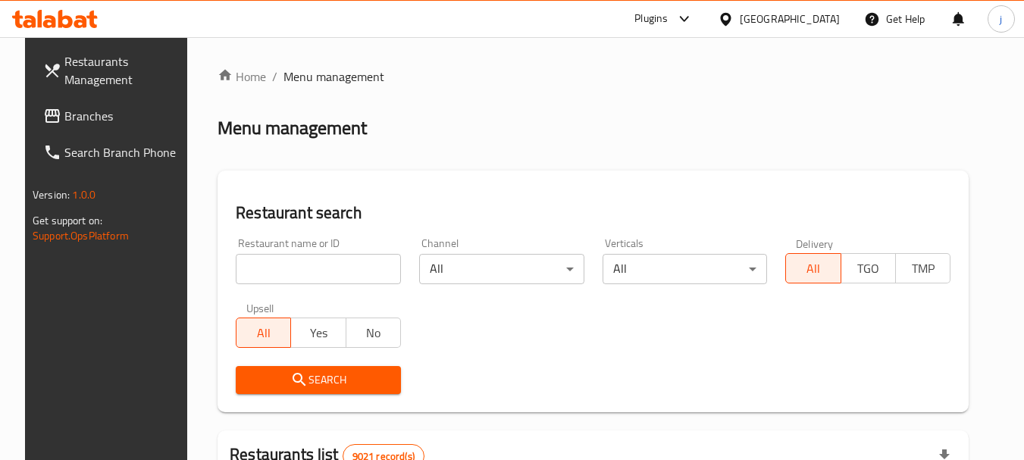
click at [64, 113] on span "Branches" at bounding box center [124, 116] width 120 height 18
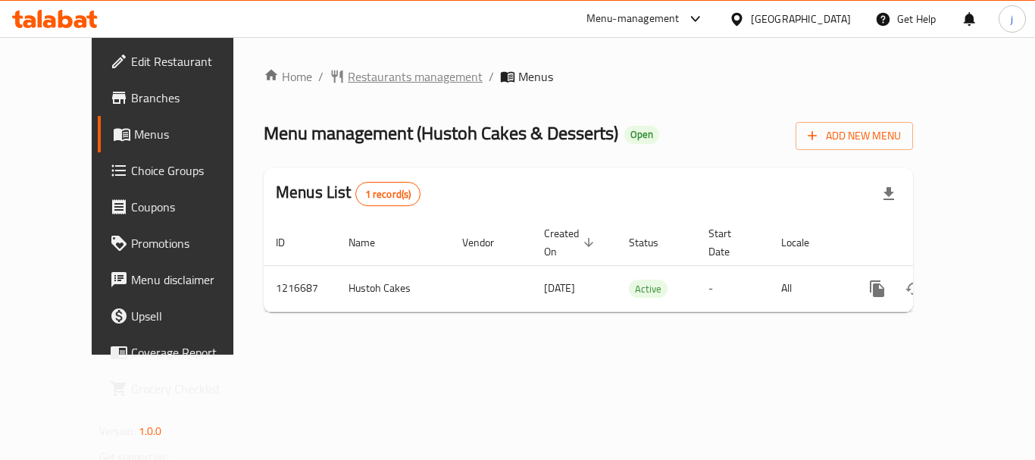
click at [348, 78] on span "Restaurants management" at bounding box center [415, 76] width 135 height 18
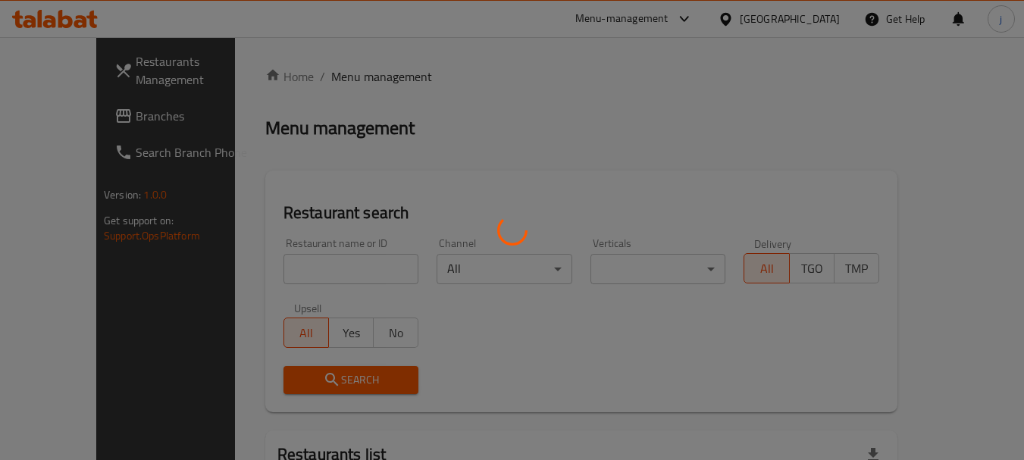
click at [90, 111] on div at bounding box center [512, 230] width 1024 height 460
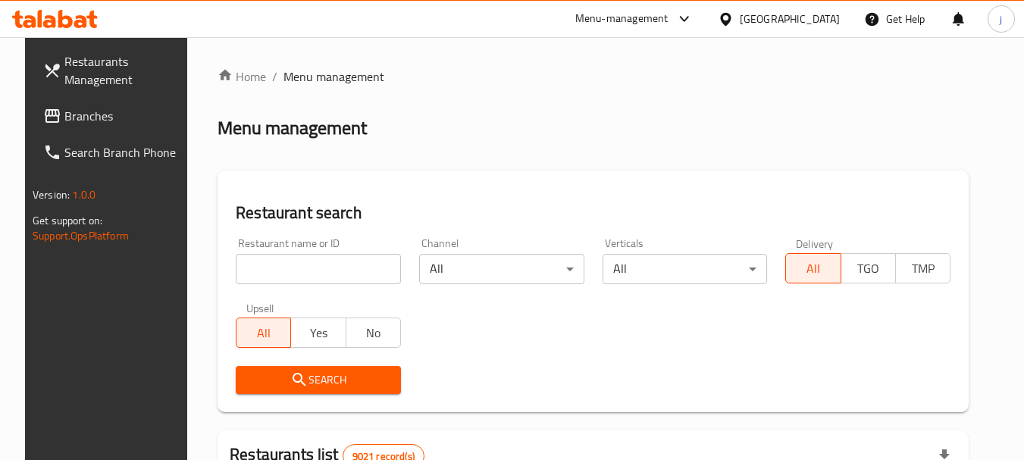
click at [90, 111] on span "Branches" at bounding box center [124, 116] width 120 height 18
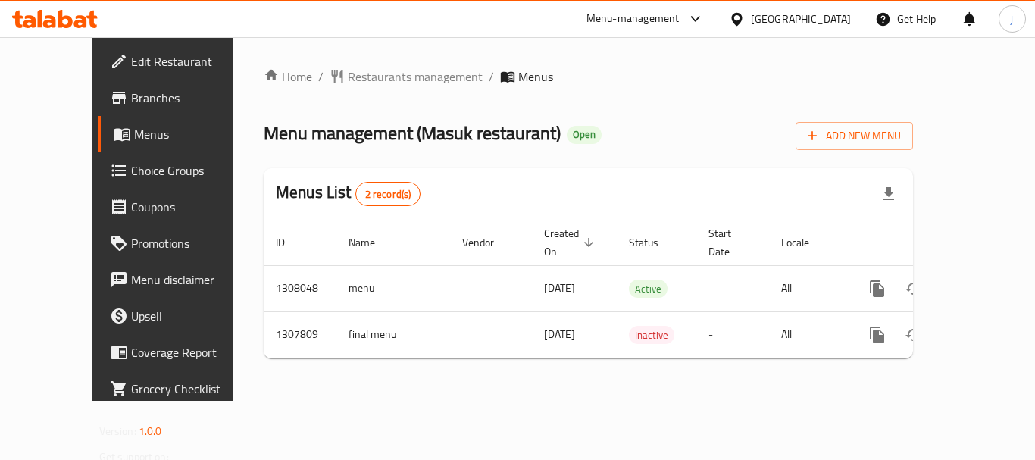
click at [847, 25] on div "[GEOGRAPHIC_DATA]" at bounding box center [801, 19] width 100 height 17
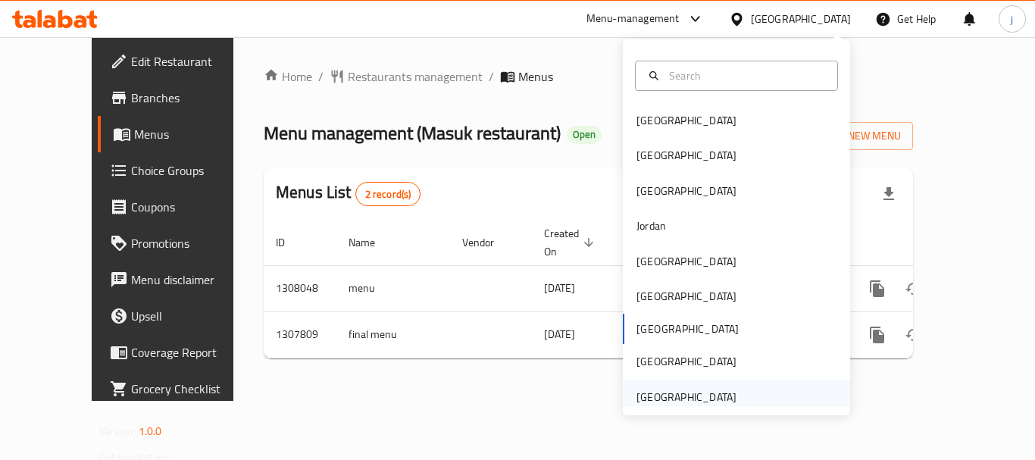
click at [715, 396] on div "[GEOGRAPHIC_DATA]" at bounding box center [686, 397] width 100 height 17
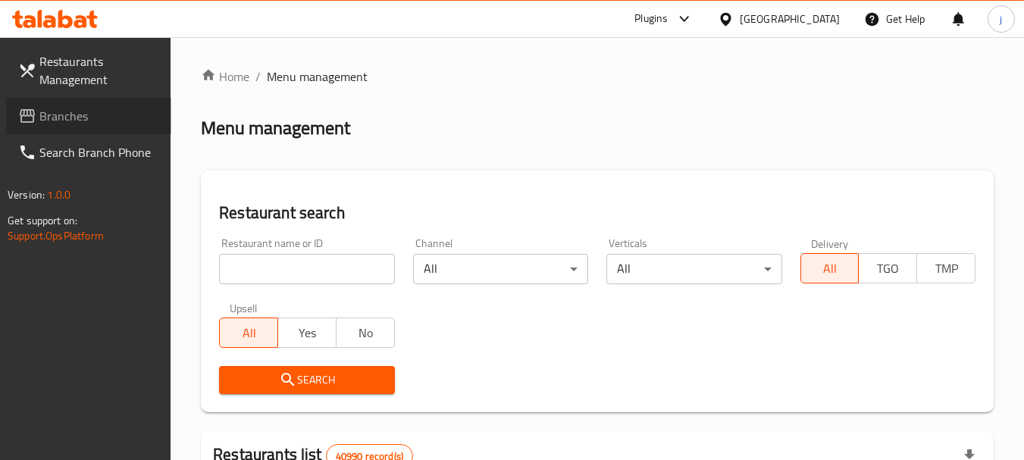
click at [114, 103] on link "Branches" at bounding box center [88, 116] width 165 height 36
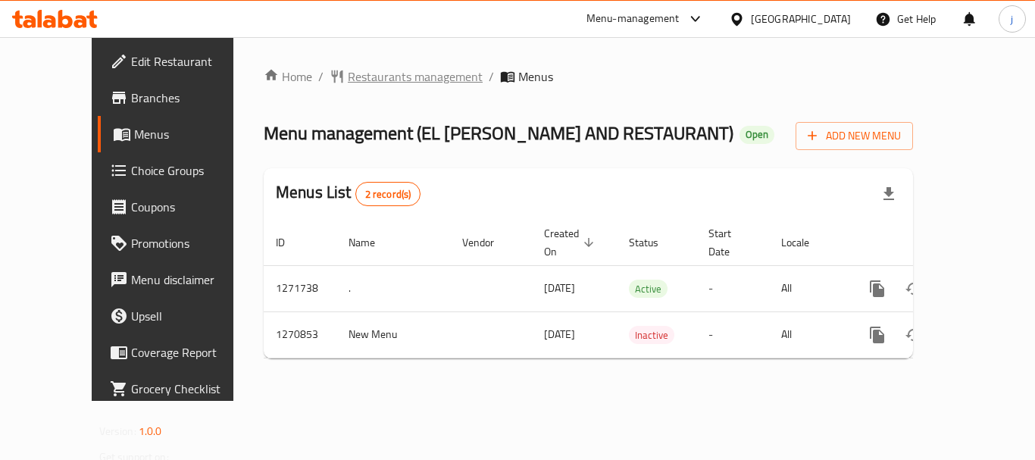
click at [348, 81] on span "Restaurants management" at bounding box center [415, 76] width 135 height 18
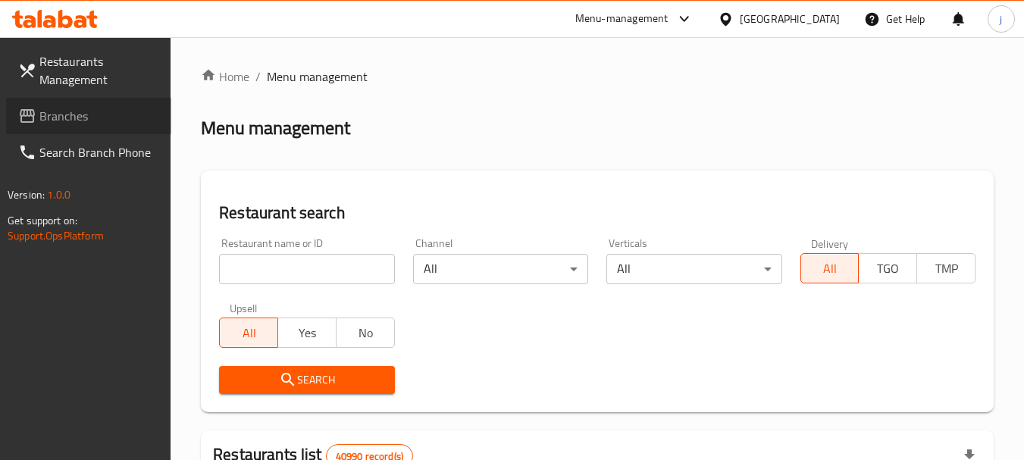
click at [95, 114] on span "Branches" at bounding box center [99, 116] width 120 height 18
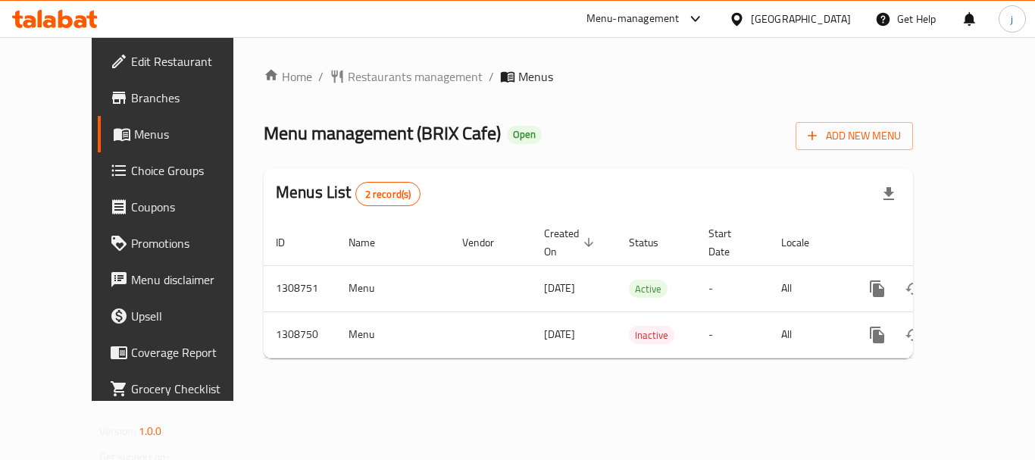
click at [815, 31] on div "[GEOGRAPHIC_DATA]" at bounding box center [790, 19] width 146 height 36
click at [810, 25] on div "[GEOGRAPHIC_DATA]" at bounding box center [801, 19] width 100 height 17
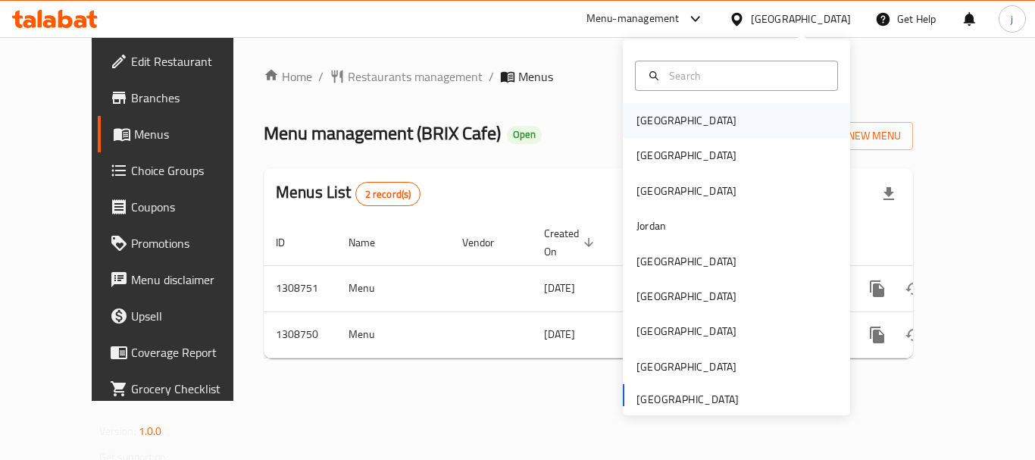
click at [636, 124] on div "[GEOGRAPHIC_DATA]" at bounding box center [686, 120] width 100 height 17
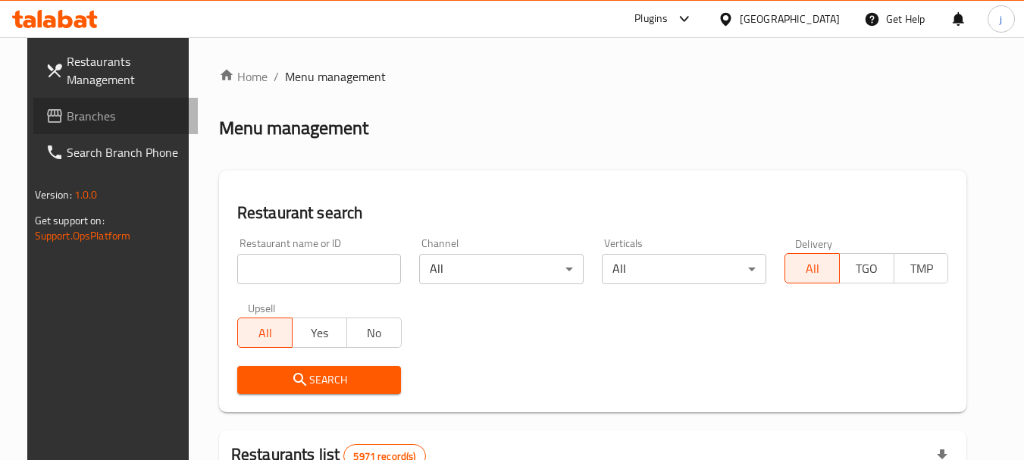
click at [64, 130] on link "Branches" at bounding box center [115, 116] width 165 height 36
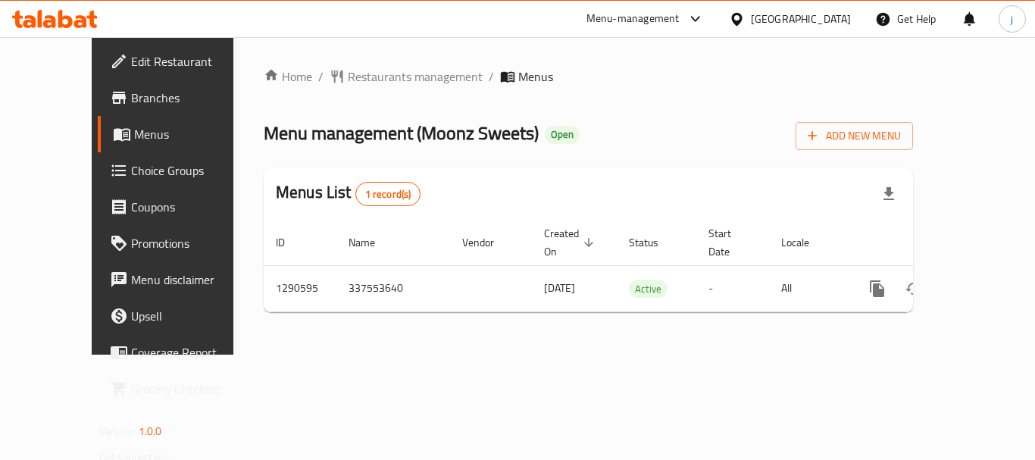
click at [815, 16] on div "[GEOGRAPHIC_DATA]" at bounding box center [801, 19] width 100 height 17
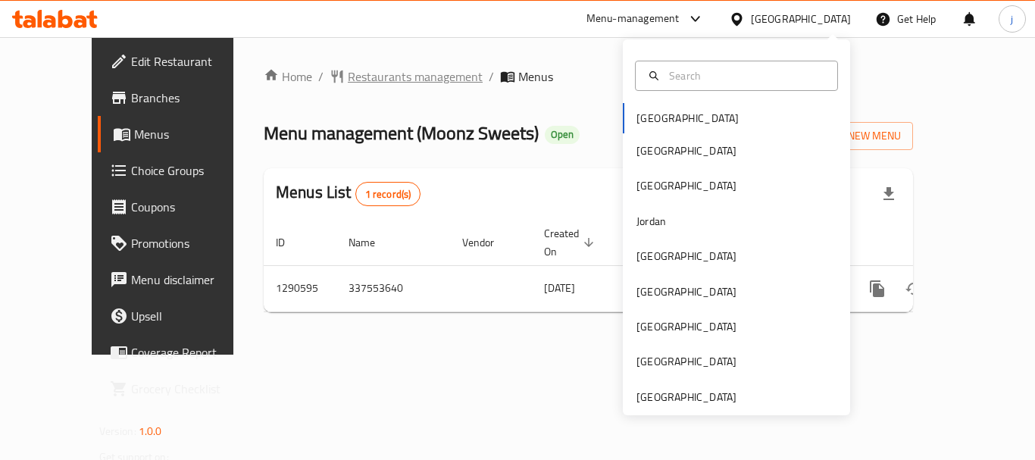
click at [368, 69] on span "Restaurants management" at bounding box center [415, 76] width 135 height 18
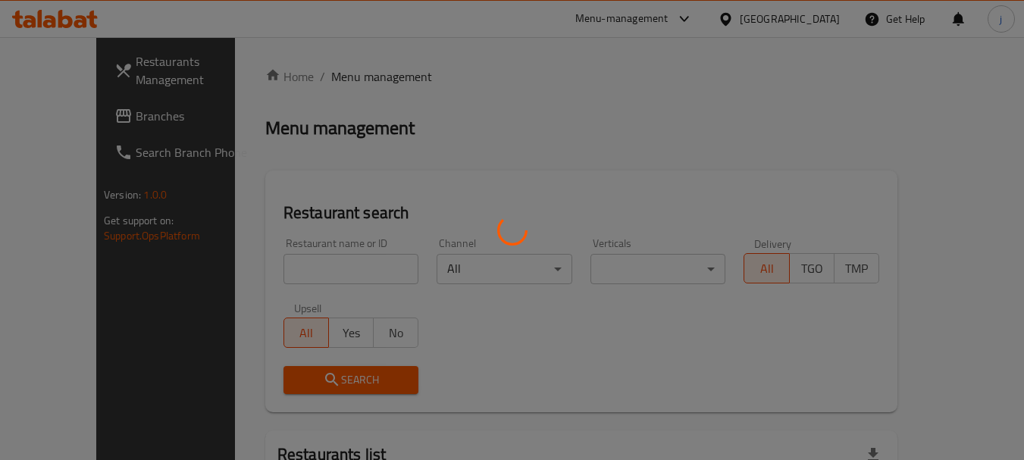
click at [46, 109] on div at bounding box center [512, 230] width 1024 height 460
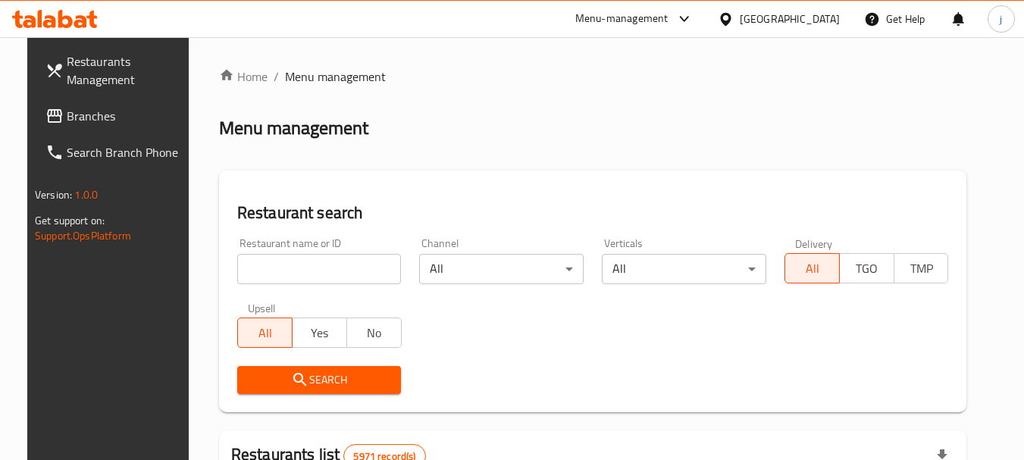
click at [67, 121] on span "Branches" at bounding box center [127, 116] width 120 height 18
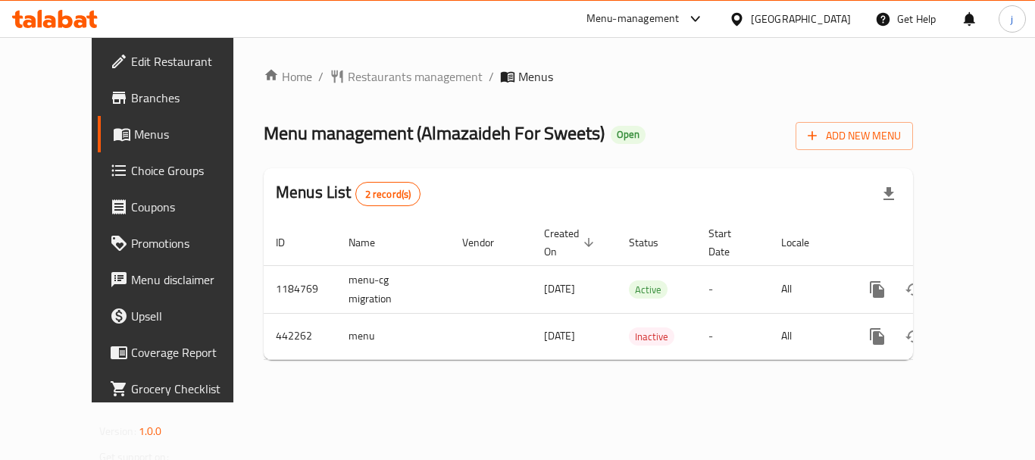
click at [751, 22] on div at bounding box center [740, 19] width 22 height 17
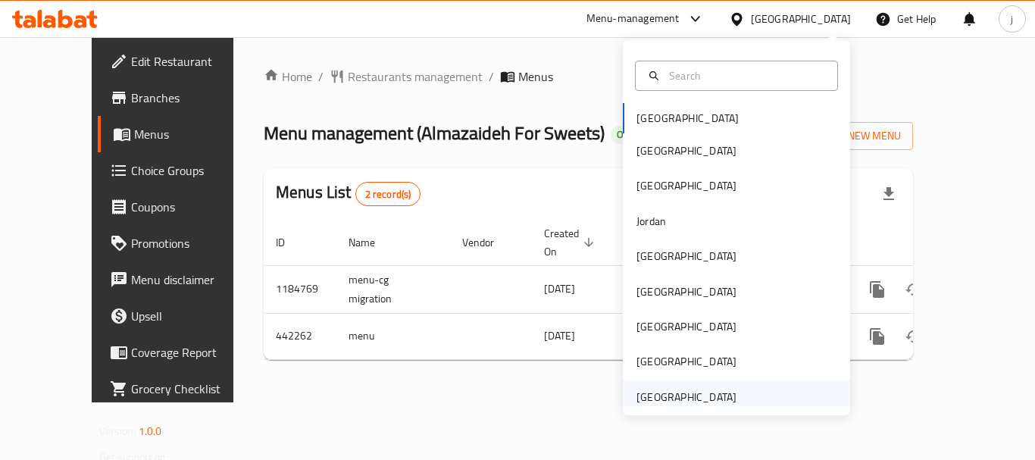
click at [702, 395] on div "[GEOGRAPHIC_DATA]" at bounding box center [686, 397] width 100 height 17
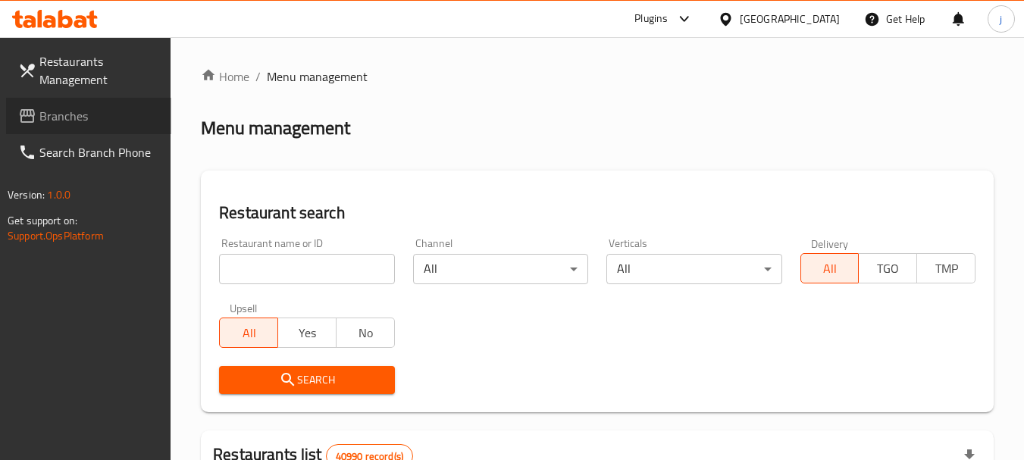
click at [73, 125] on span "Branches" at bounding box center [99, 116] width 120 height 18
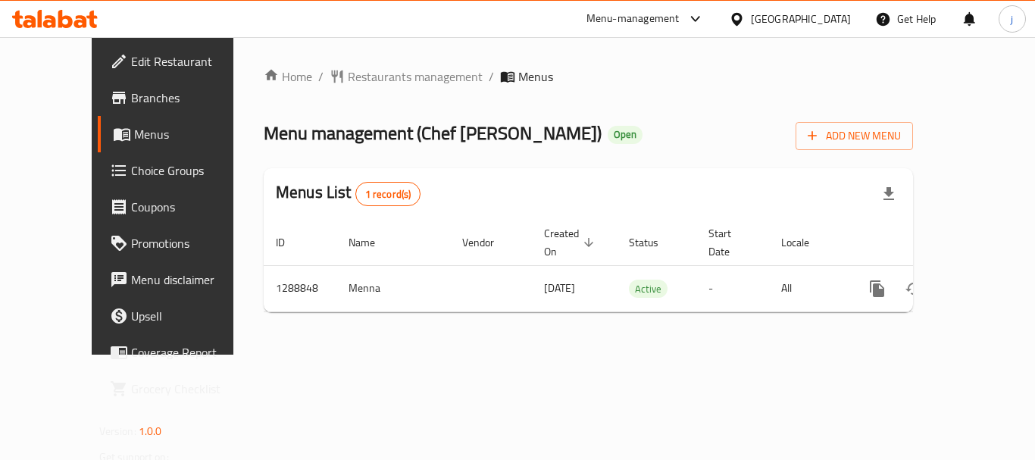
click at [131, 169] on span "Choice Groups" at bounding box center [191, 170] width 121 height 18
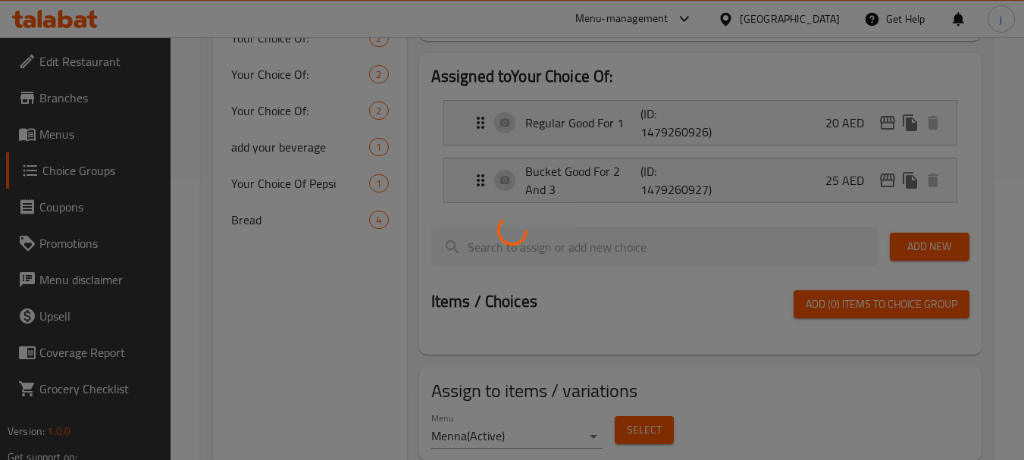
scroll to position [255, 0]
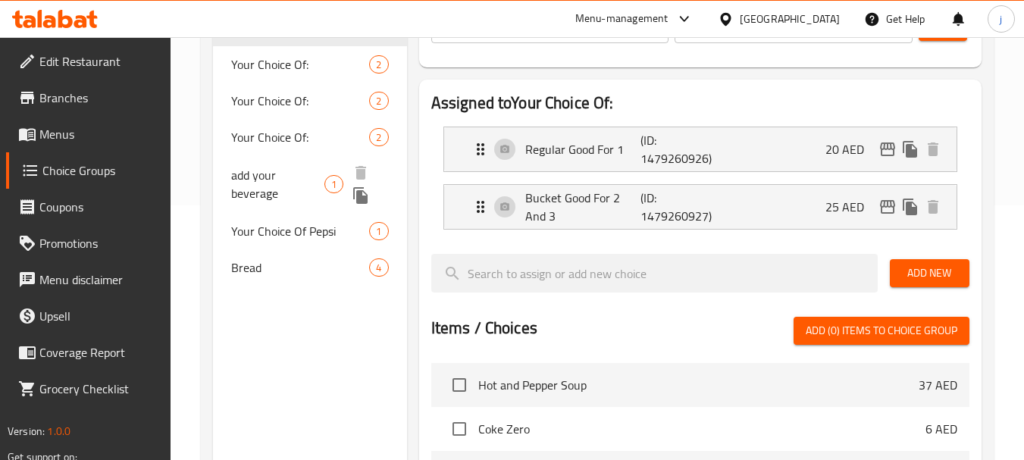
click at [245, 178] on span "add your beverage" at bounding box center [277, 184] width 93 height 36
type input "add your beverage"
type input "أضف مشروبك"
type input "0"
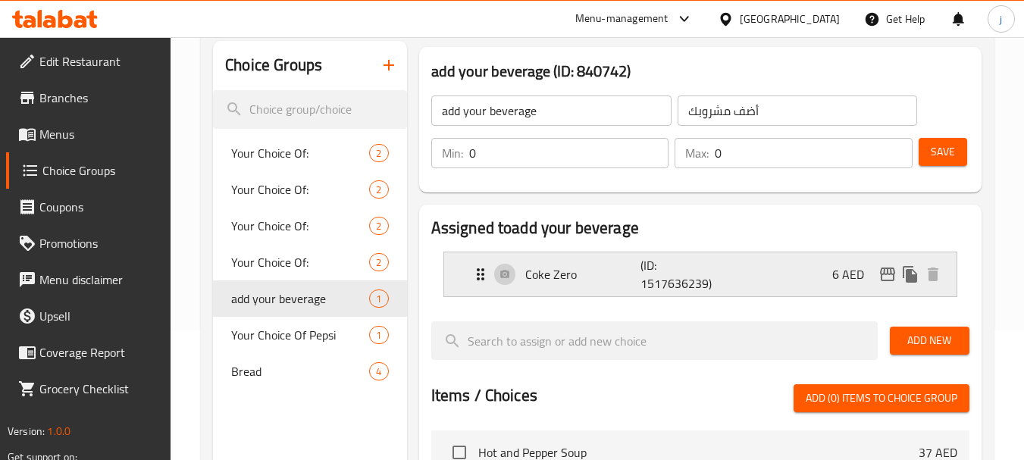
scroll to position [103, 0]
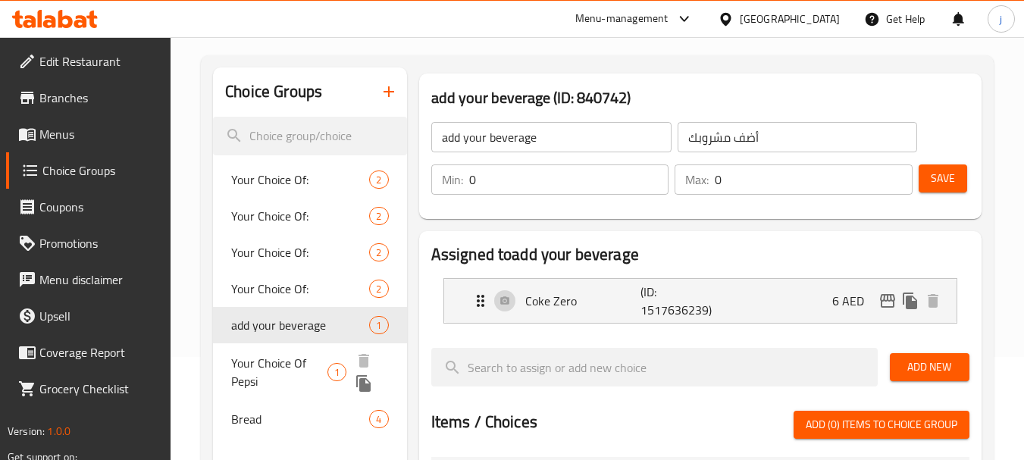
click at [267, 355] on span "Your Choice Of Pepsi" at bounding box center [279, 372] width 96 height 36
type input "Your Choice Of Pepsi"
type input "اختيارك من بيبسي"
type input "1"
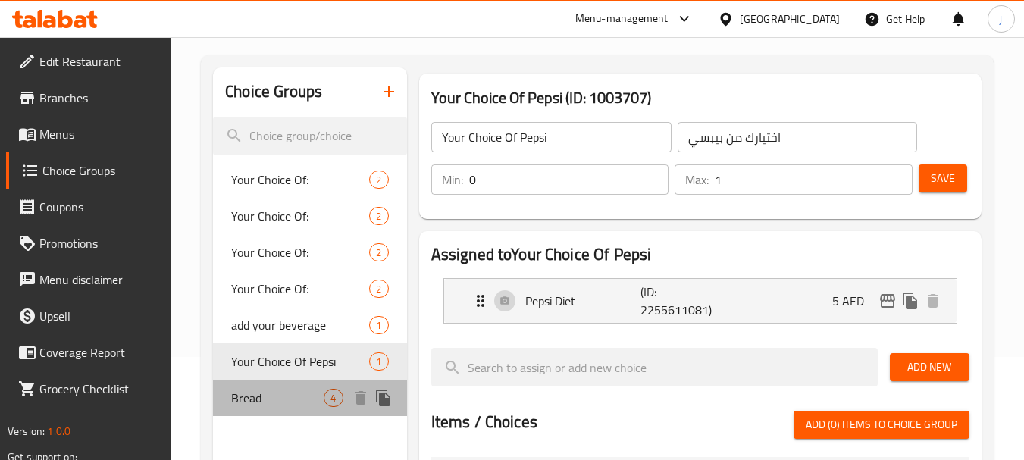
click at [271, 396] on span "Bread" at bounding box center [277, 398] width 92 height 18
type input "Bread"
type input "خُبز"
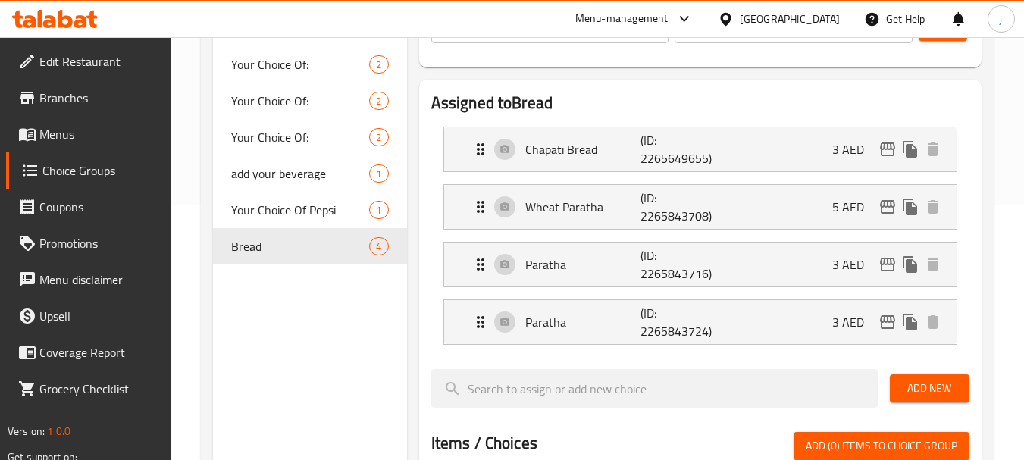
scroll to position [0, 0]
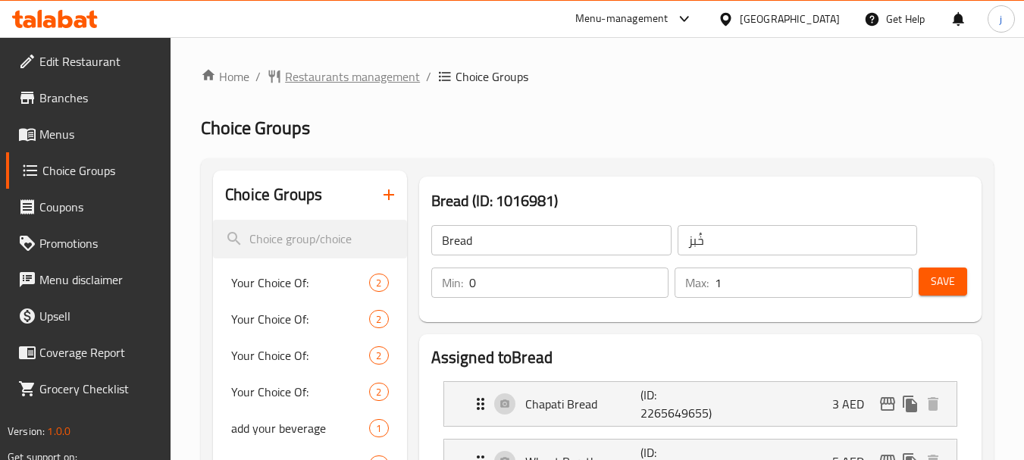
click at [352, 81] on span "Restaurants management" at bounding box center [352, 76] width 135 height 18
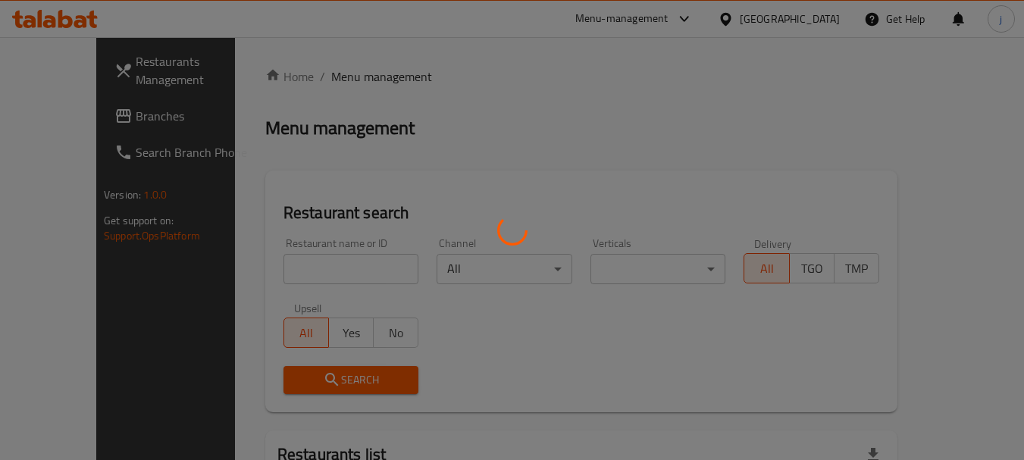
click at [64, 103] on div at bounding box center [512, 230] width 1024 height 460
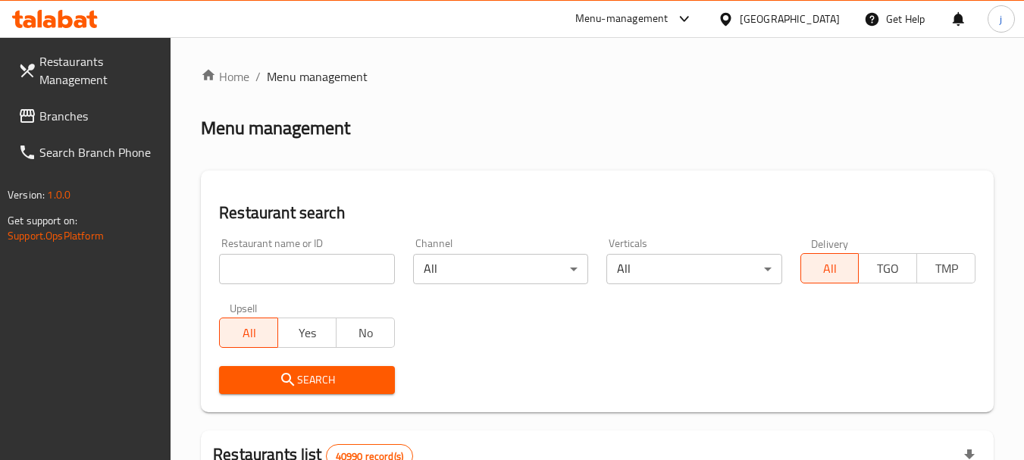
click at [60, 114] on span "Branches" at bounding box center [99, 116] width 120 height 18
